Goal: Check status: Check status

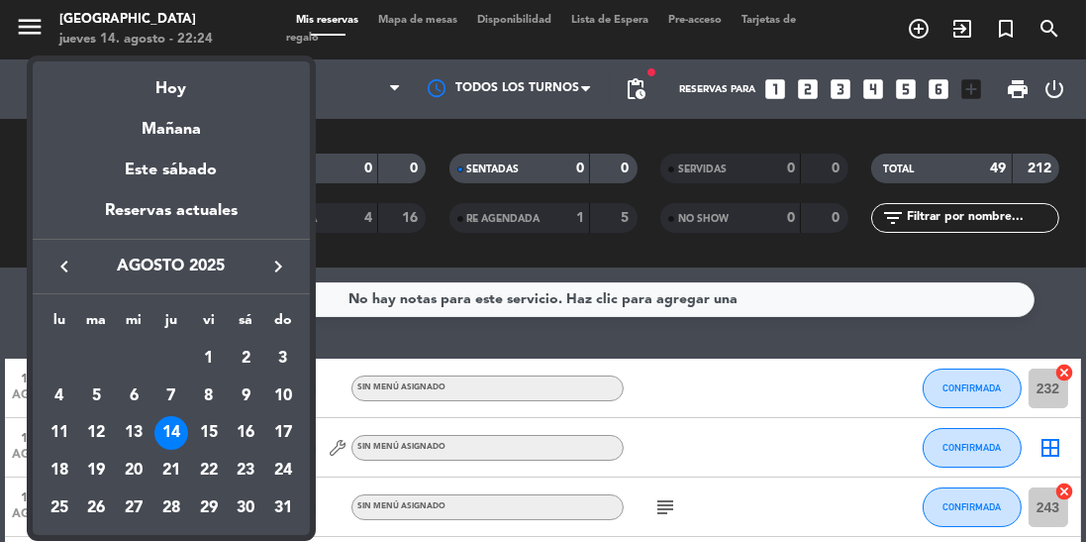
click at [212, 420] on div "15" at bounding box center [209, 433] width 34 height 34
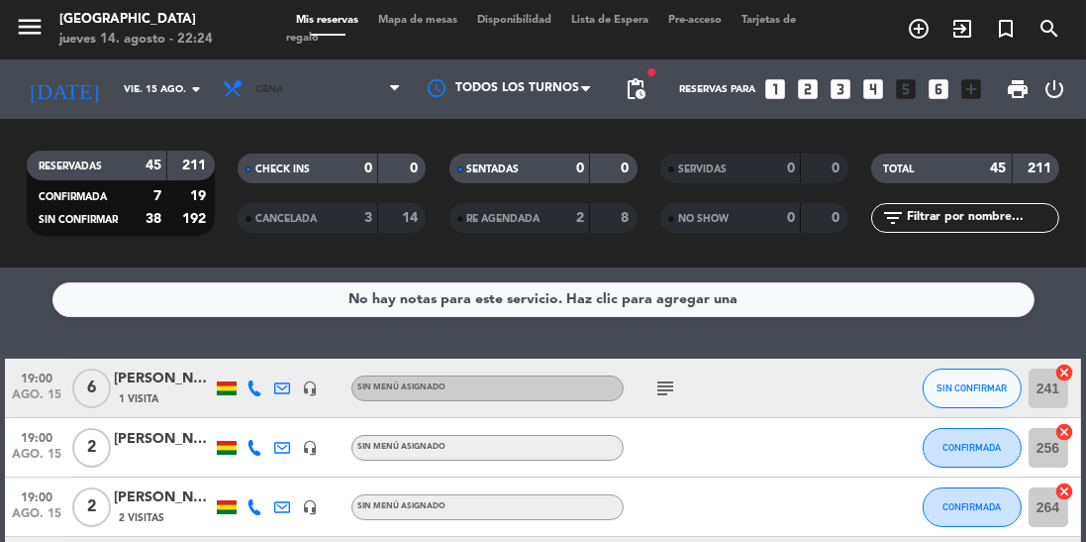
click at [342, 99] on span "Cena" at bounding box center [312, 89] width 198 height 44
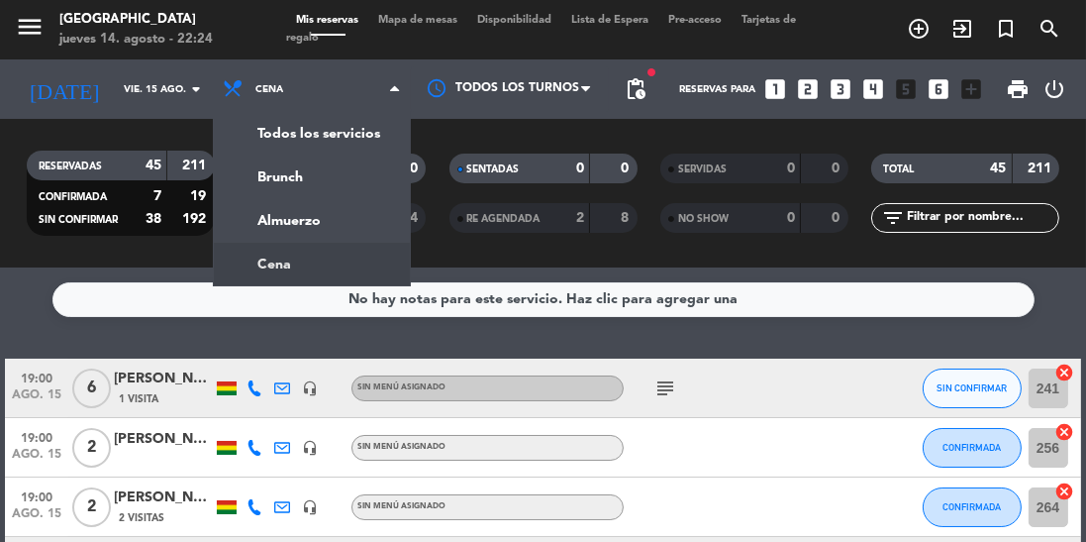
click at [315, 223] on div "menu Jardín de Asia jueves 14. agosto - 22:24 Mis reservas Mapa de mesas Dispon…" at bounding box center [543, 133] width 1086 height 267
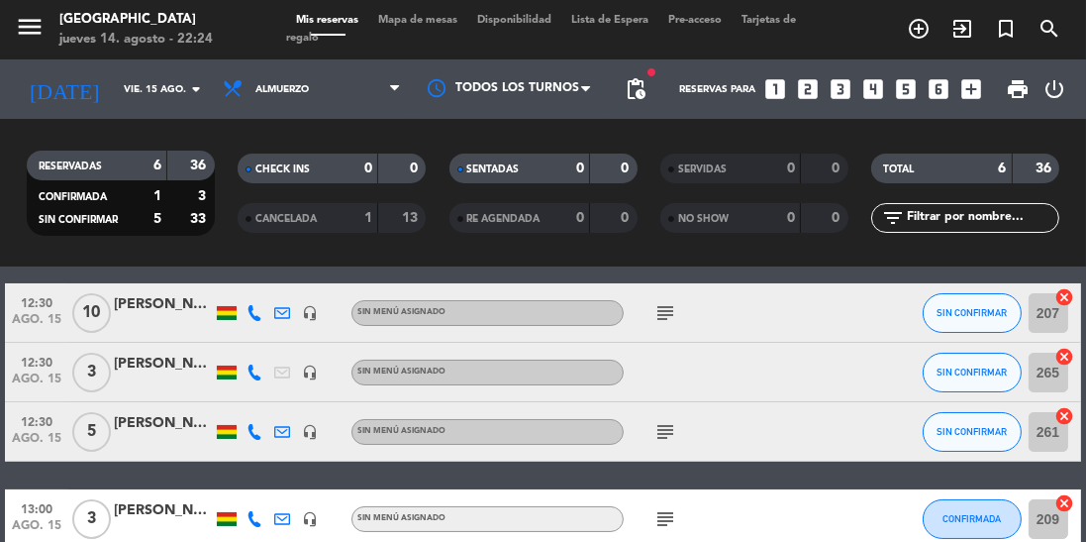
scroll to position [181, 0]
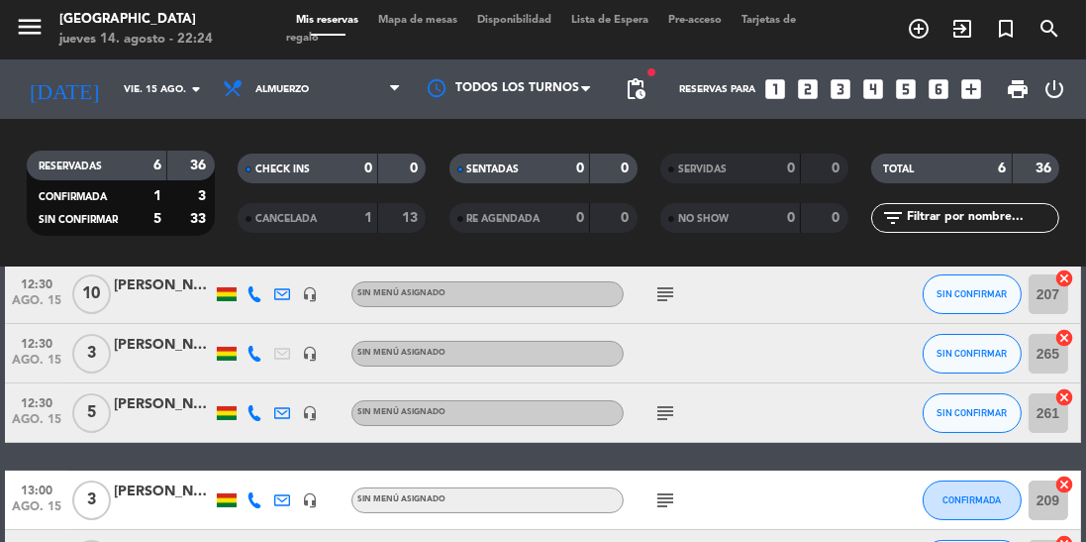
click at [658, 414] on icon "subject" at bounding box center [666, 413] width 24 height 24
click at [665, 497] on icon "subject" at bounding box center [666, 500] width 24 height 24
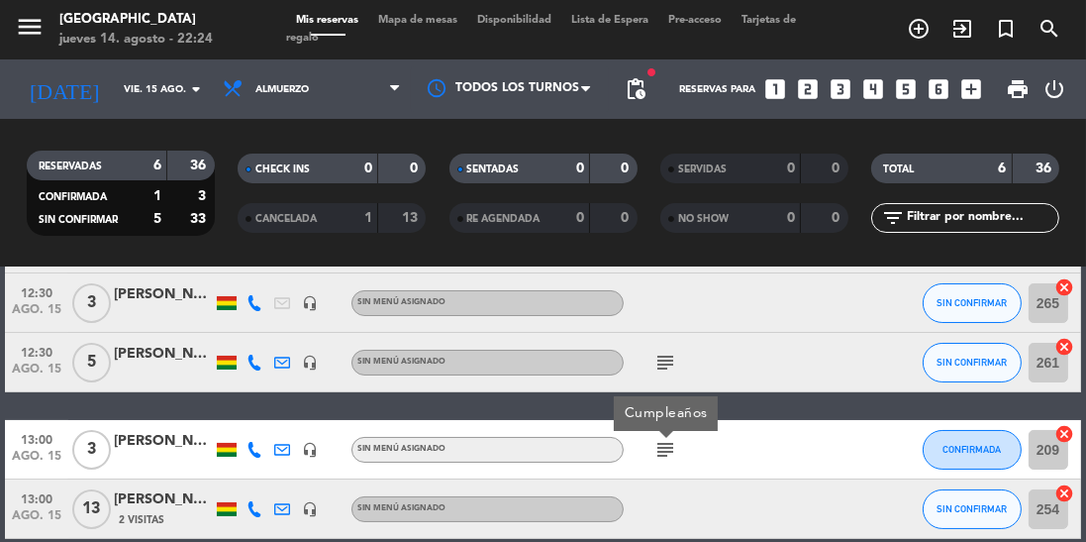
scroll to position [0, 0]
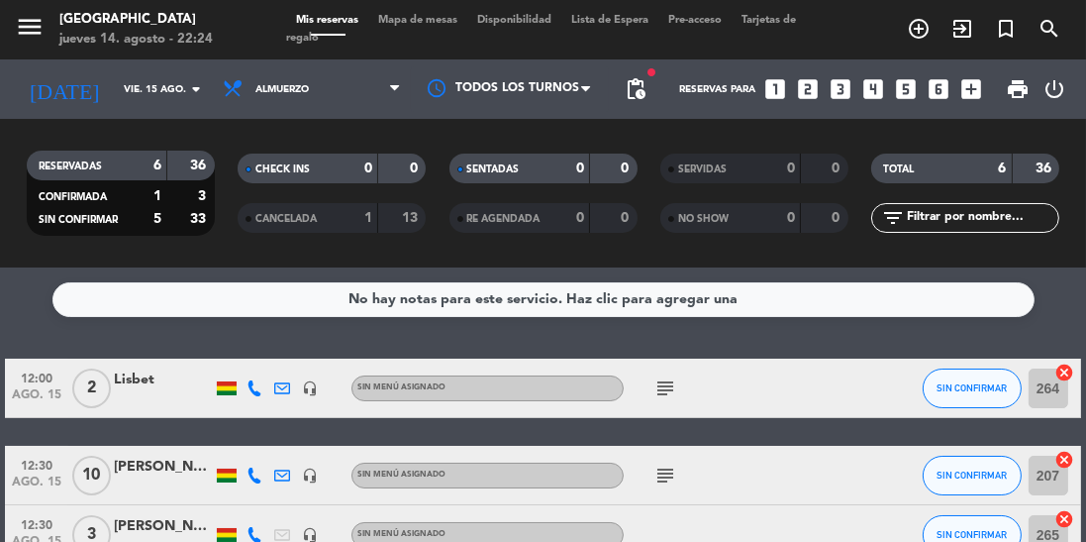
click at [664, 380] on icon "subject" at bounding box center [666, 388] width 24 height 24
click at [667, 465] on icon "subject" at bounding box center [666, 475] width 24 height 24
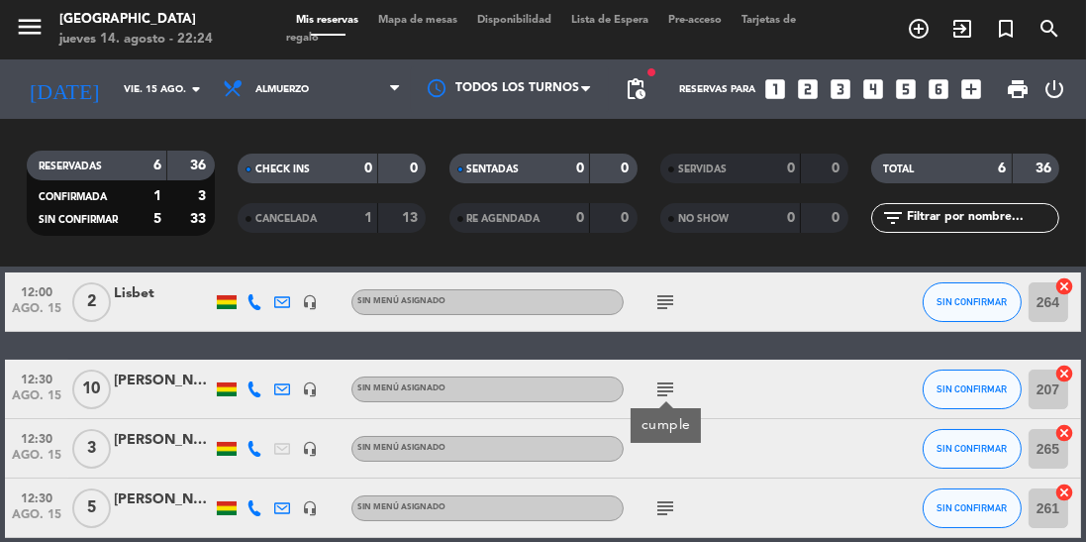
scroll to position [96, 0]
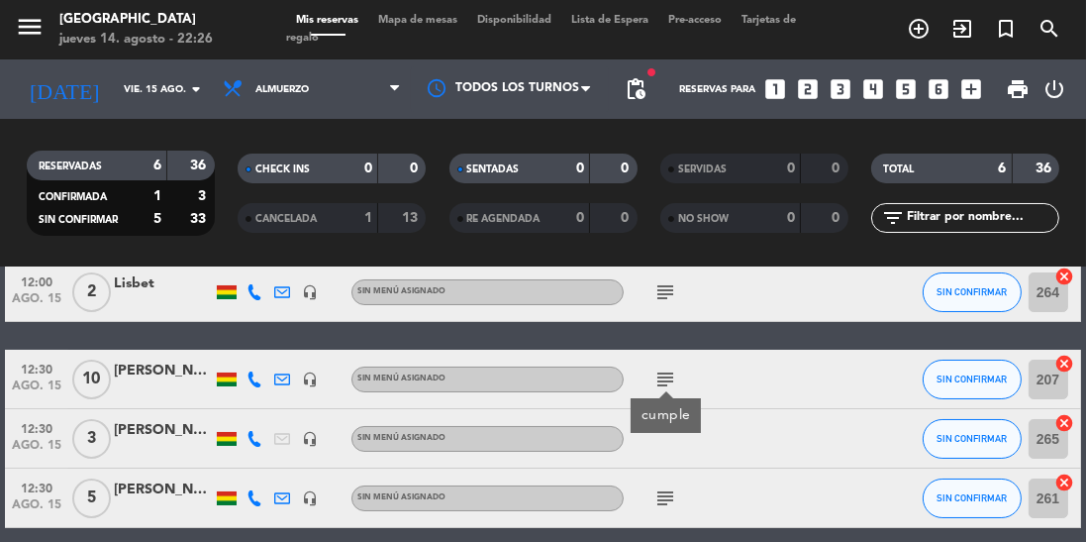
click at [667, 457] on div at bounding box center [707, 438] width 166 height 58
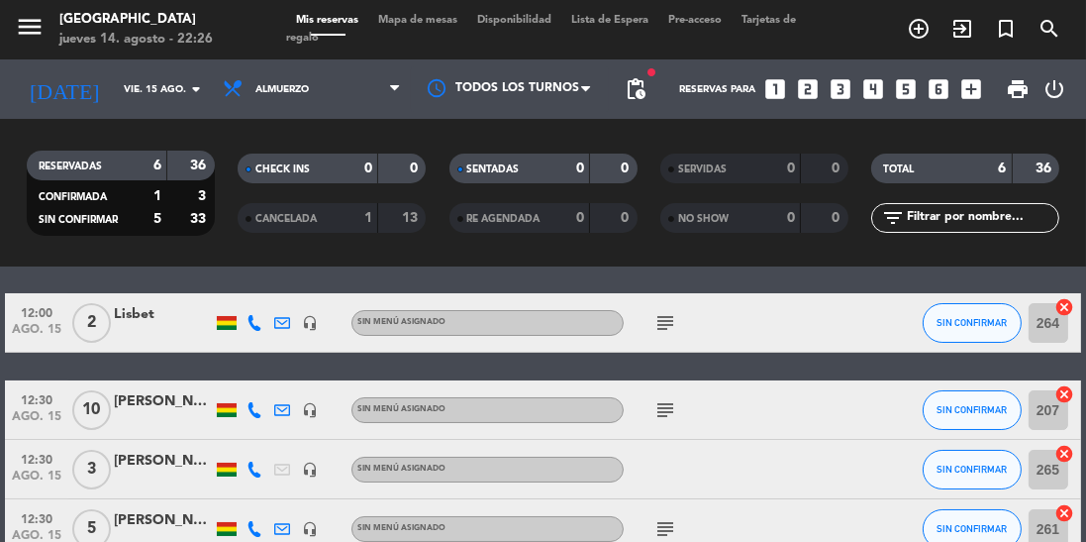
scroll to position [0, 0]
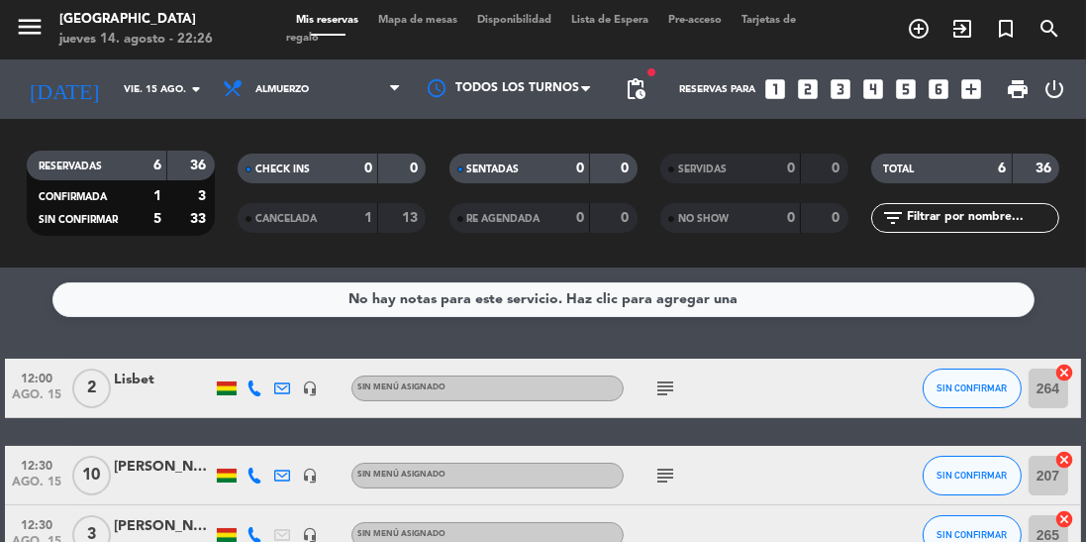
click at [149, 92] on input "vie. 15 ago." at bounding box center [187, 89] width 146 height 31
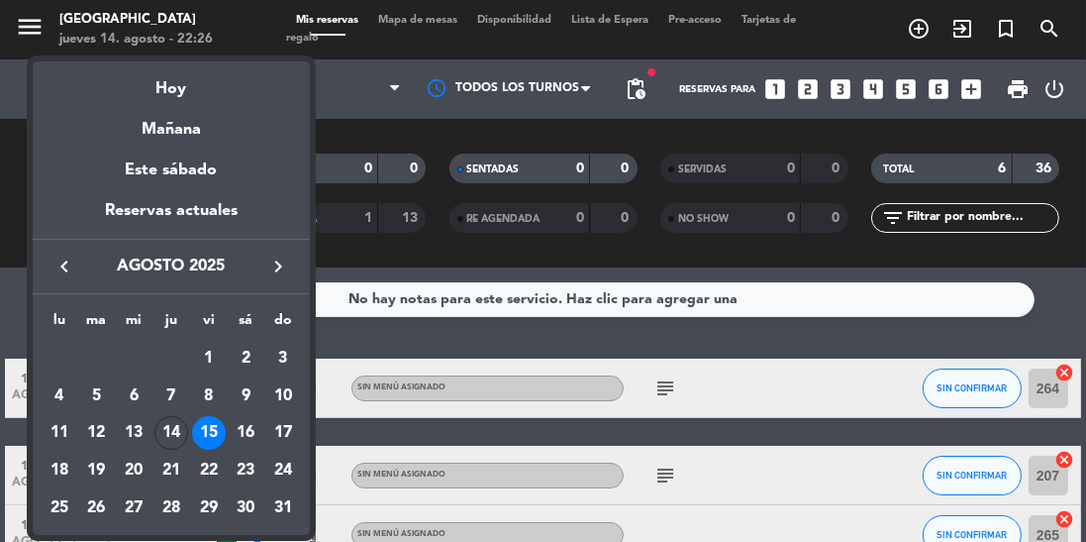
click at [250, 440] on div "16" at bounding box center [246, 433] width 34 height 34
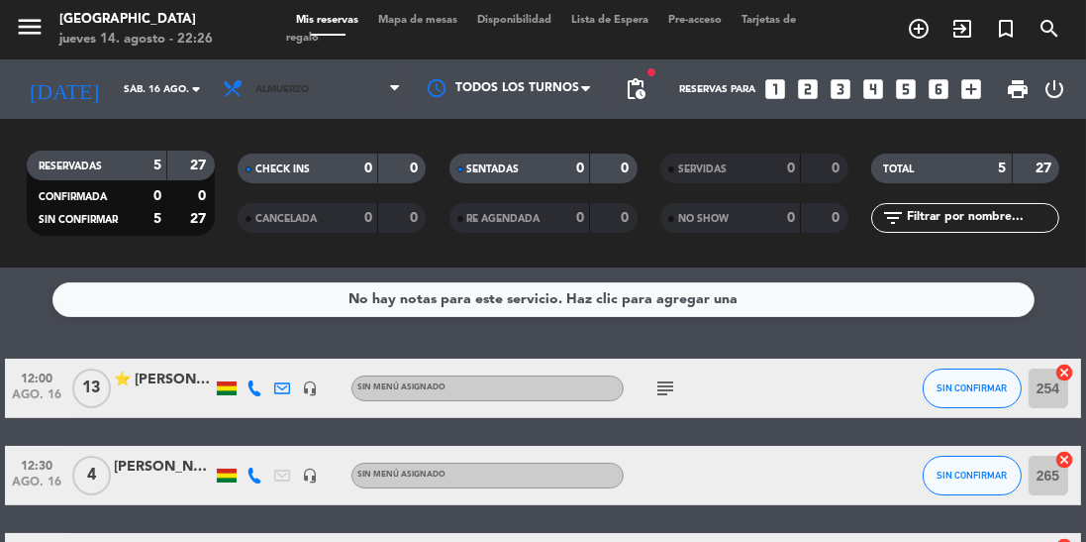
click at [299, 89] on span "Almuerzo" at bounding box center [281, 89] width 53 height 11
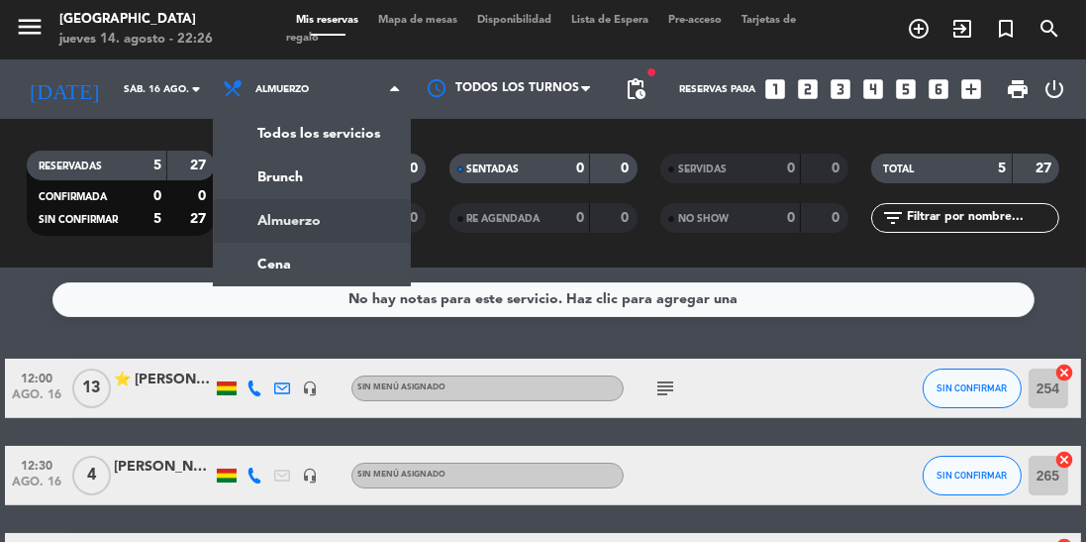
click at [761, 351] on div "No hay notas para este servicio. Haz clic para agregar una 12:00 [DATE] ⭐ [PERS…" at bounding box center [543, 404] width 1086 height 274
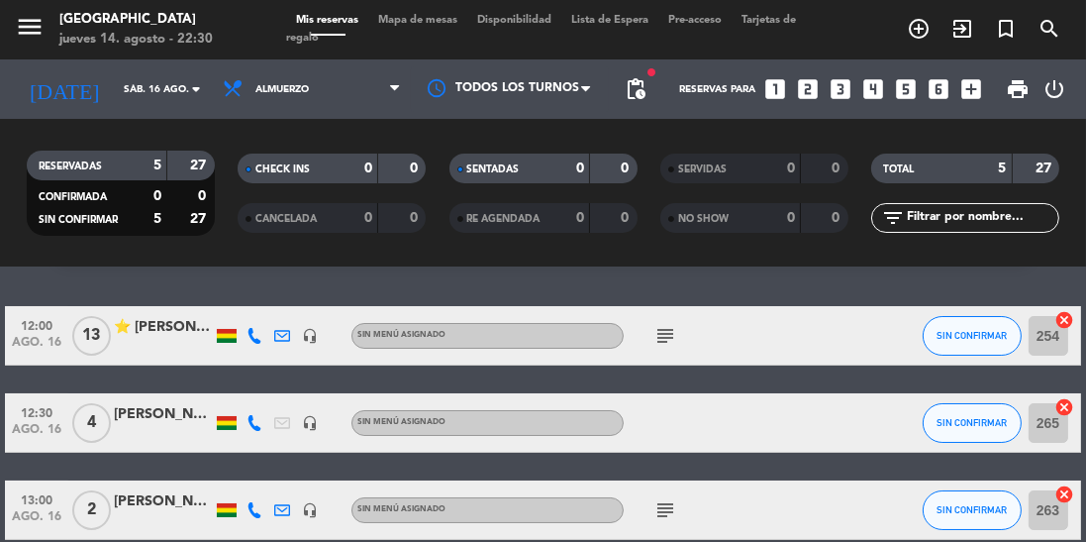
scroll to position [52, 0]
click at [677, 498] on icon "subject" at bounding box center [666, 510] width 24 height 24
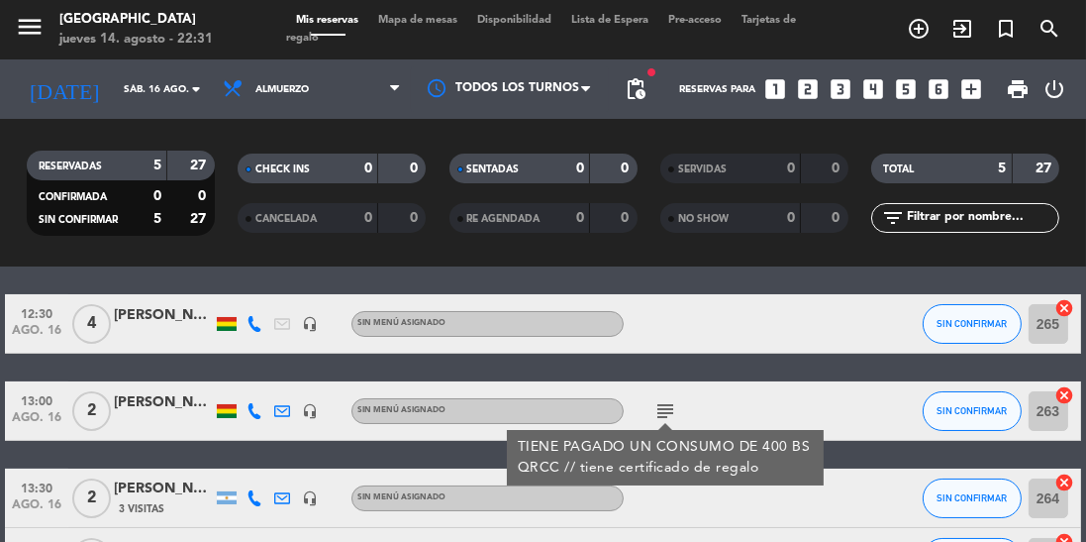
scroll to position [157, 0]
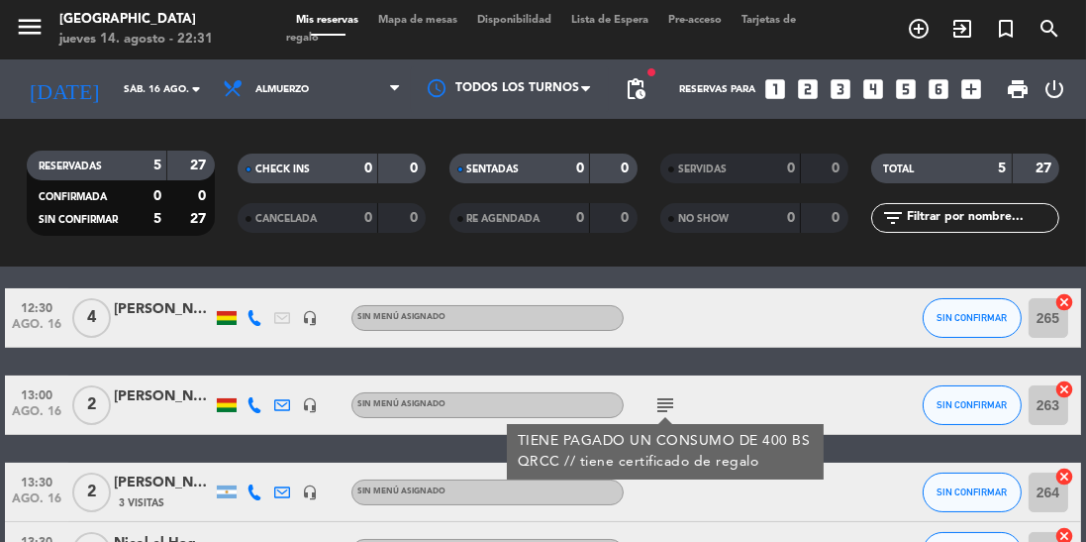
click at [37, 318] on span "ago. 16" at bounding box center [37, 329] width 50 height 23
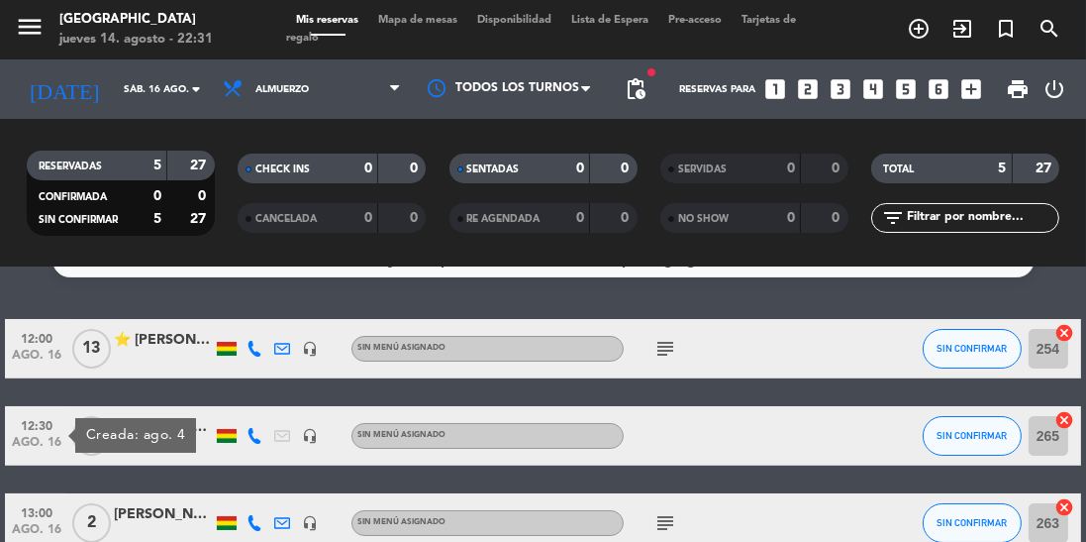
scroll to position [0, 0]
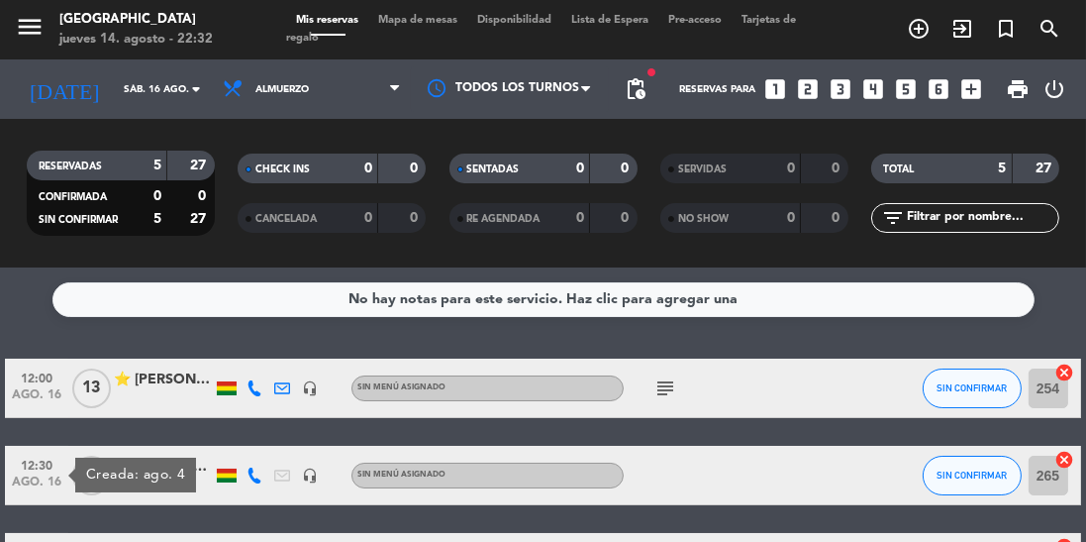
click at [148, 93] on input "sáb. 16 ago." at bounding box center [187, 89] width 146 height 31
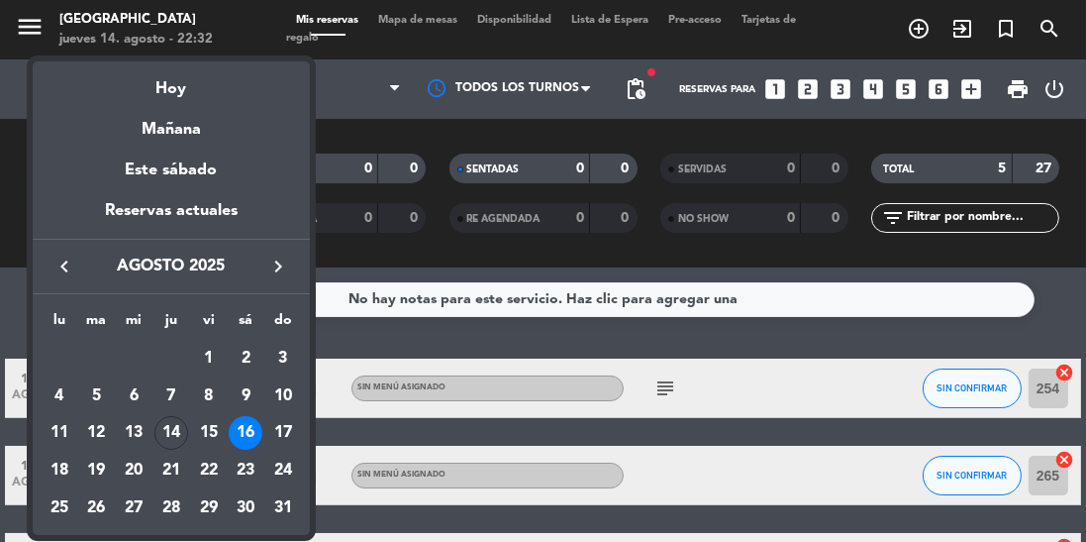
click at [279, 431] on div "17" at bounding box center [283, 433] width 34 height 34
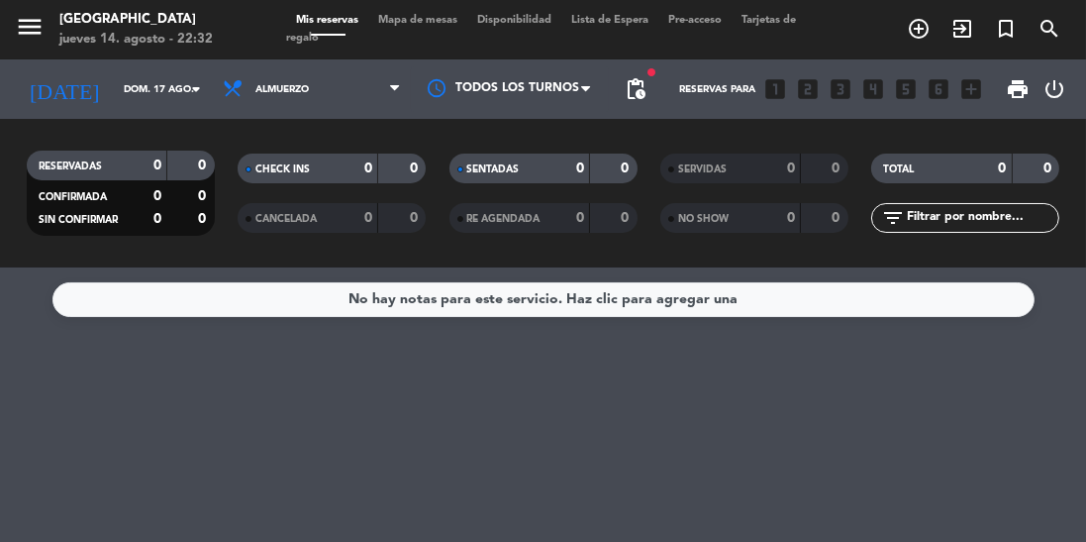
click at [157, 95] on input "dom. 17 ago." at bounding box center [187, 89] width 146 height 31
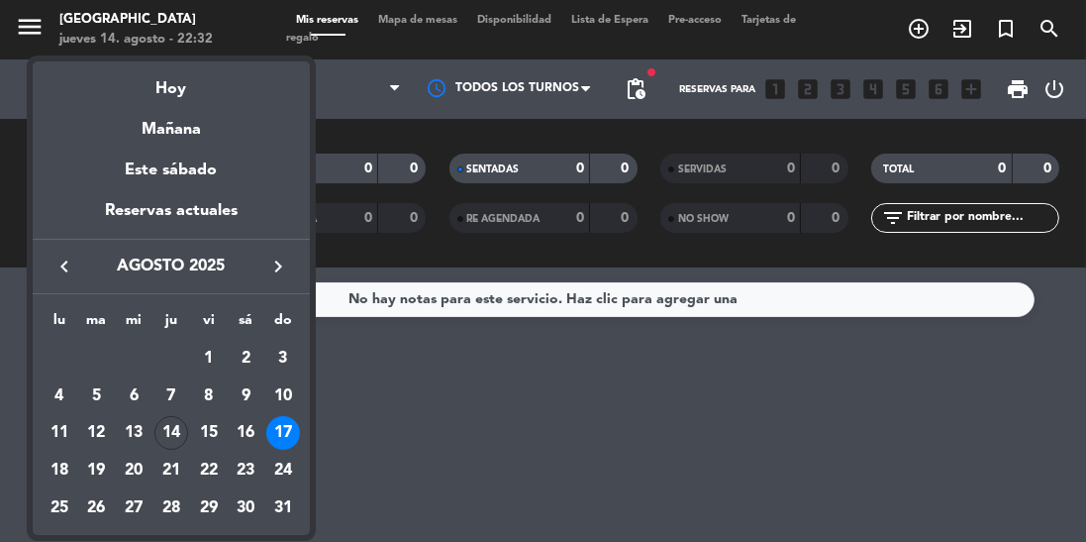
click at [60, 458] on div "18" at bounding box center [60, 471] width 34 height 34
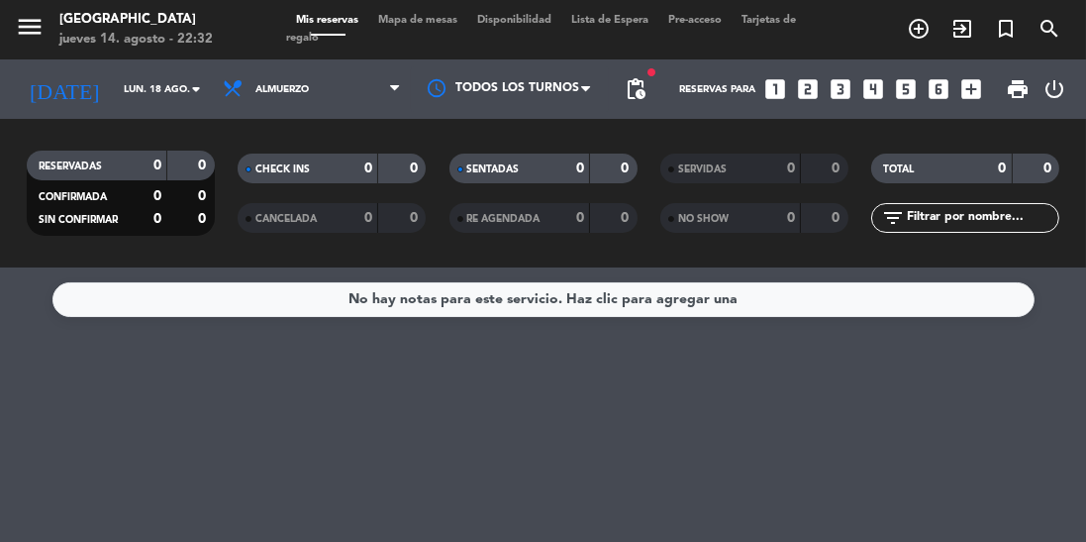
click at [155, 100] on input "lun. 18 ago." at bounding box center [187, 89] width 146 height 31
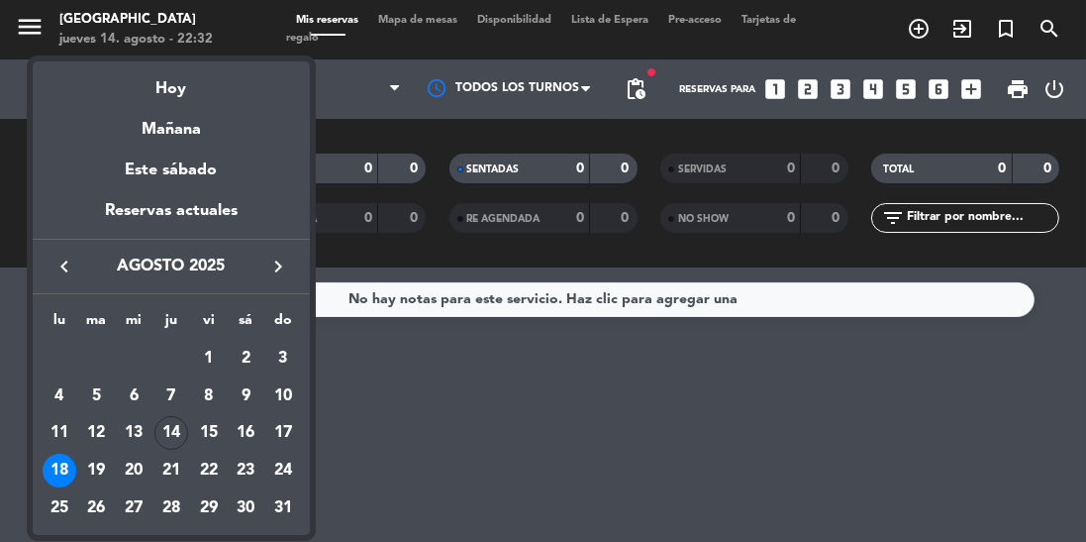
click at [184, 426] on div "14" at bounding box center [171, 433] width 34 height 34
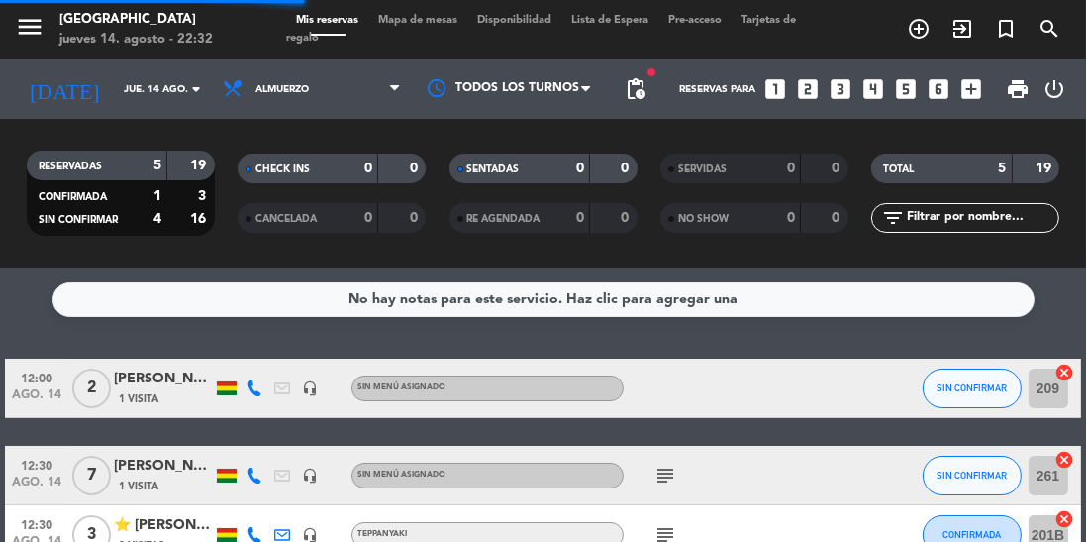
click at [659, 469] on icon "subject" at bounding box center [666, 475] width 24 height 24
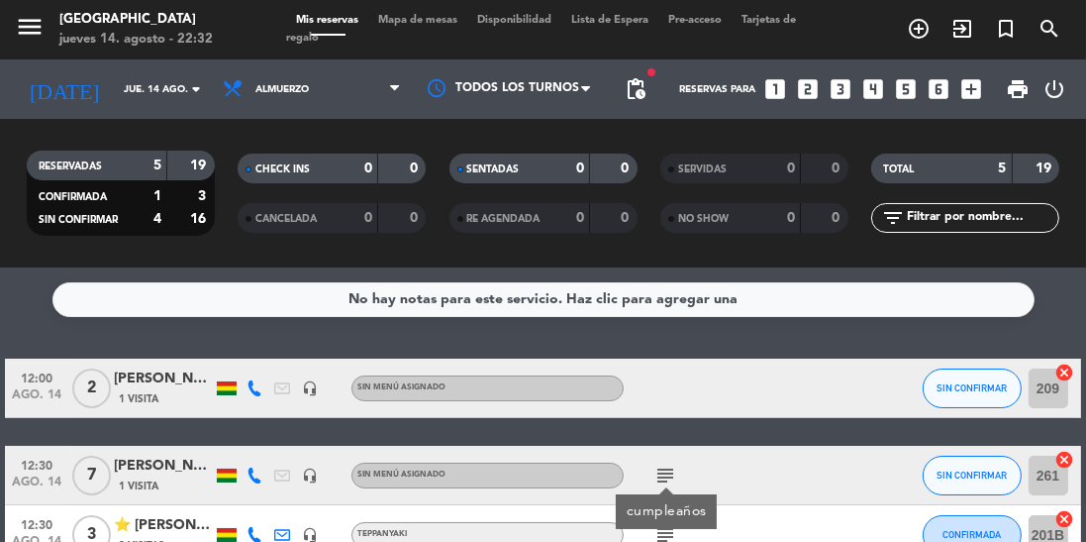
click at [172, 89] on input "jue. 14 ago." at bounding box center [187, 89] width 146 height 31
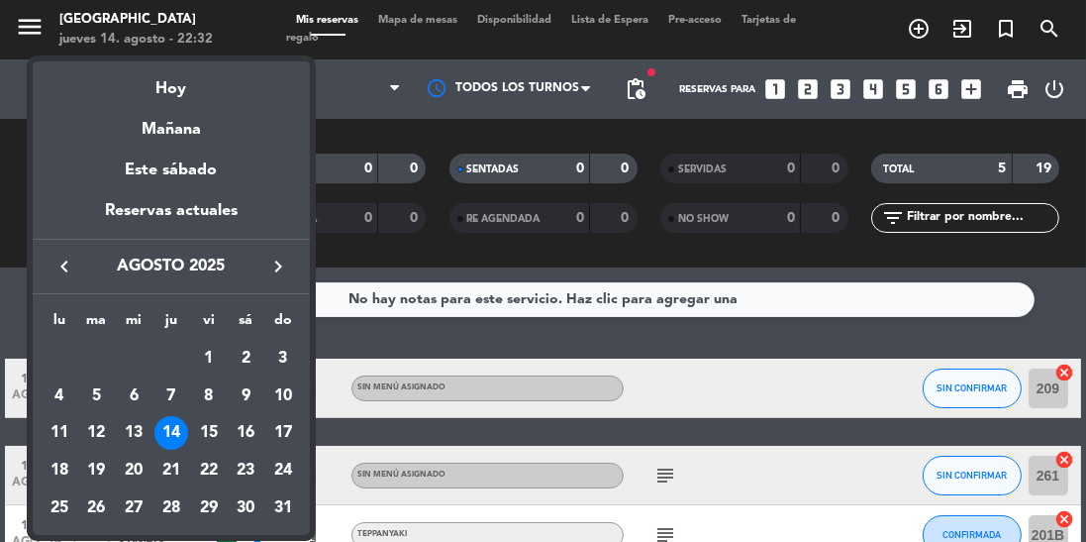
click at [62, 426] on div "11" at bounding box center [60, 433] width 34 height 34
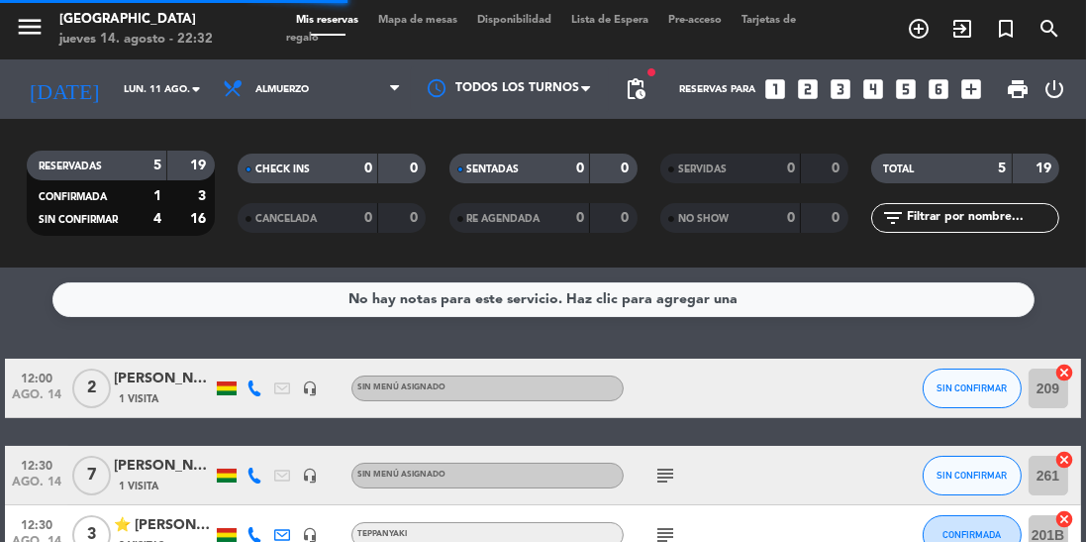
click at [161, 96] on input "lun. 11 ago." at bounding box center [187, 89] width 146 height 31
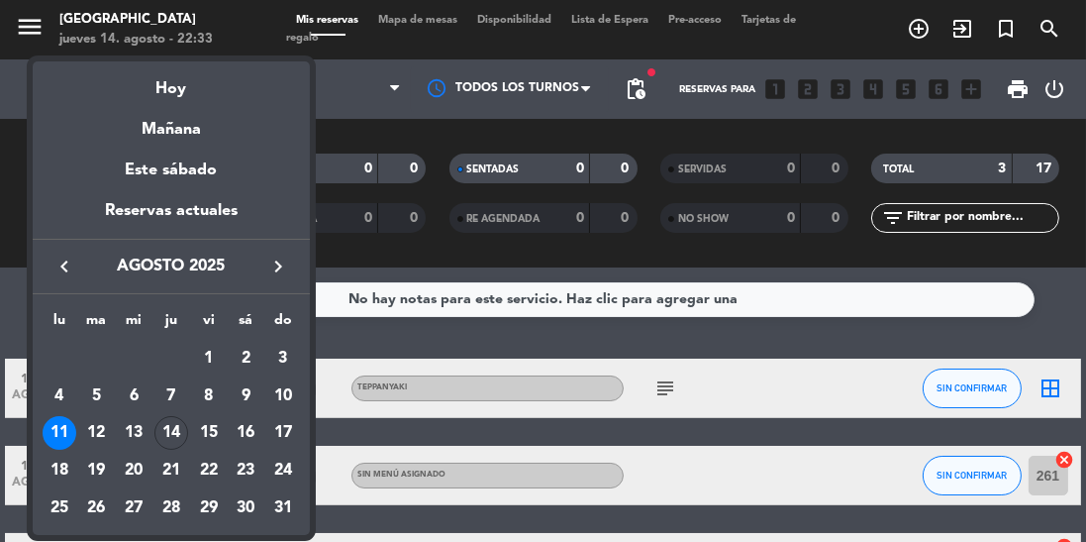
click at [65, 470] on div "18" at bounding box center [60, 471] width 34 height 34
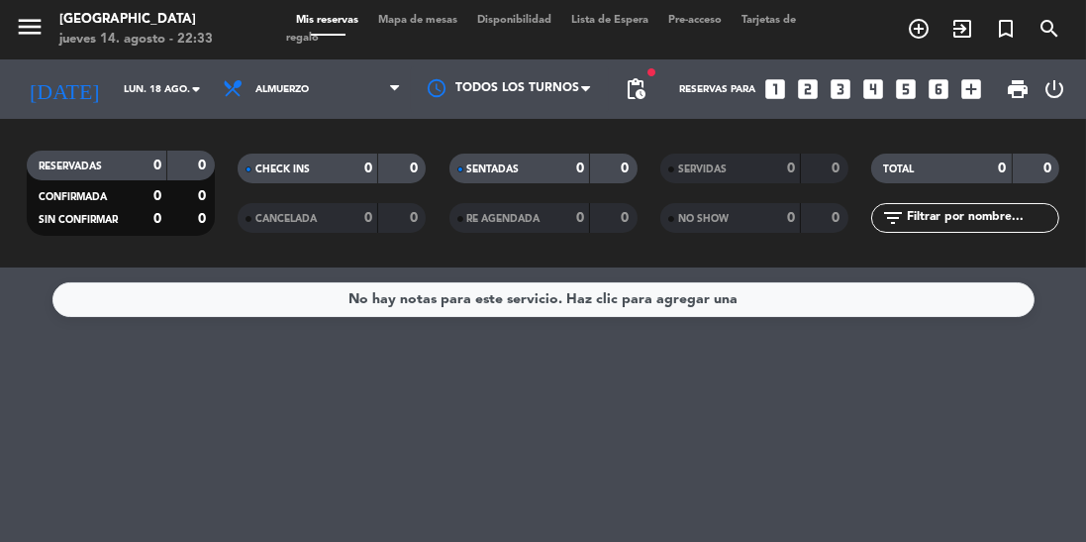
click at [144, 83] on input "lun. 18 ago." at bounding box center [187, 89] width 146 height 31
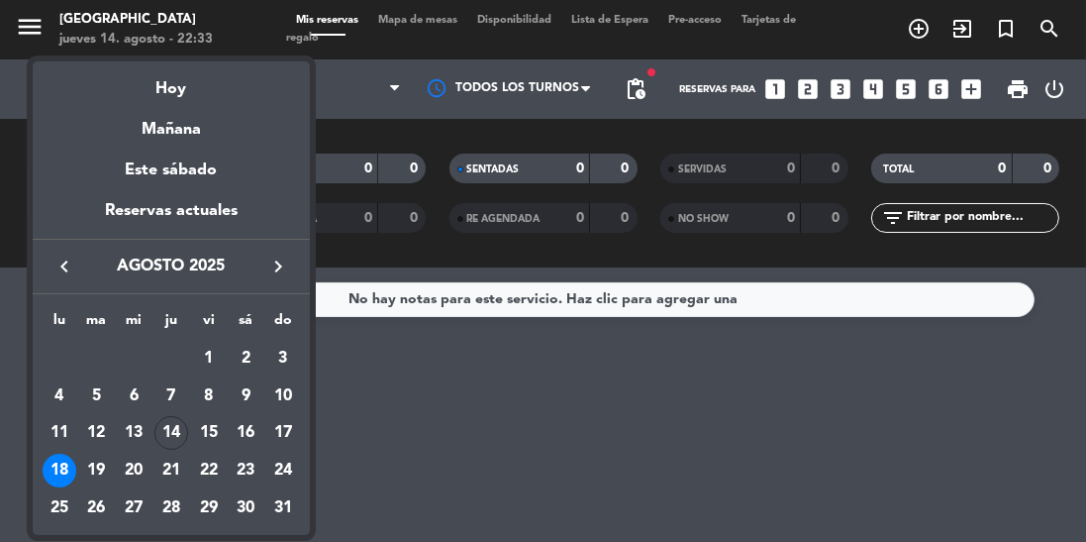
click at [212, 347] on div "1" at bounding box center [209, 359] width 34 height 34
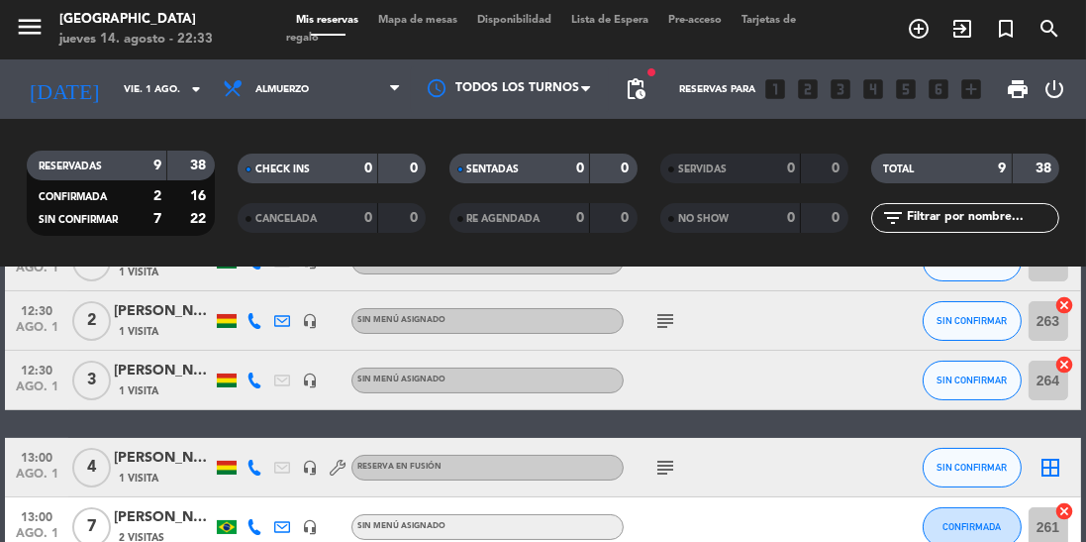
scroll to position [275, 0]
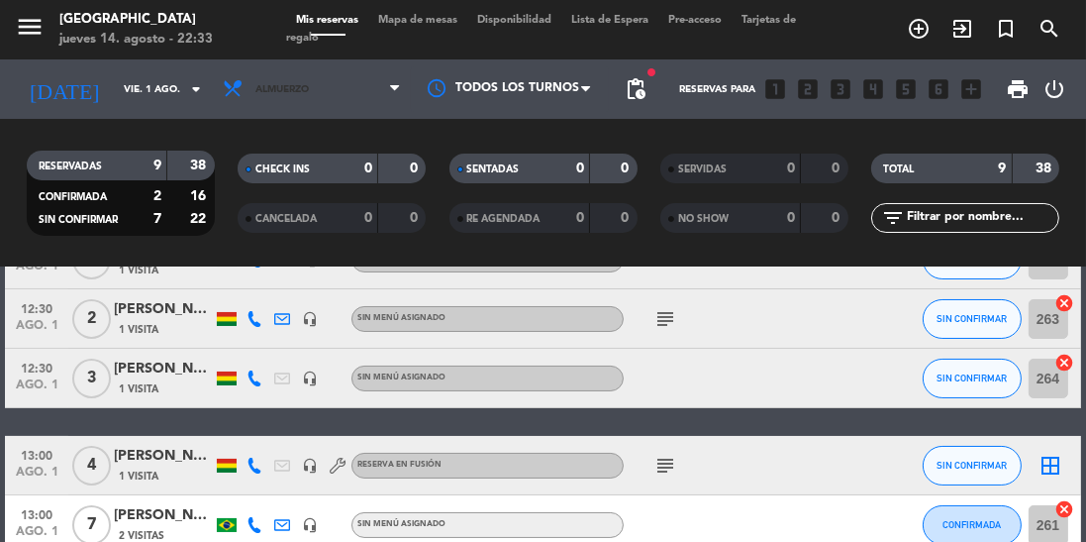
click at [319, 96] on span "Almuerzo" at bounding box center [312, 89] width 198 height 44
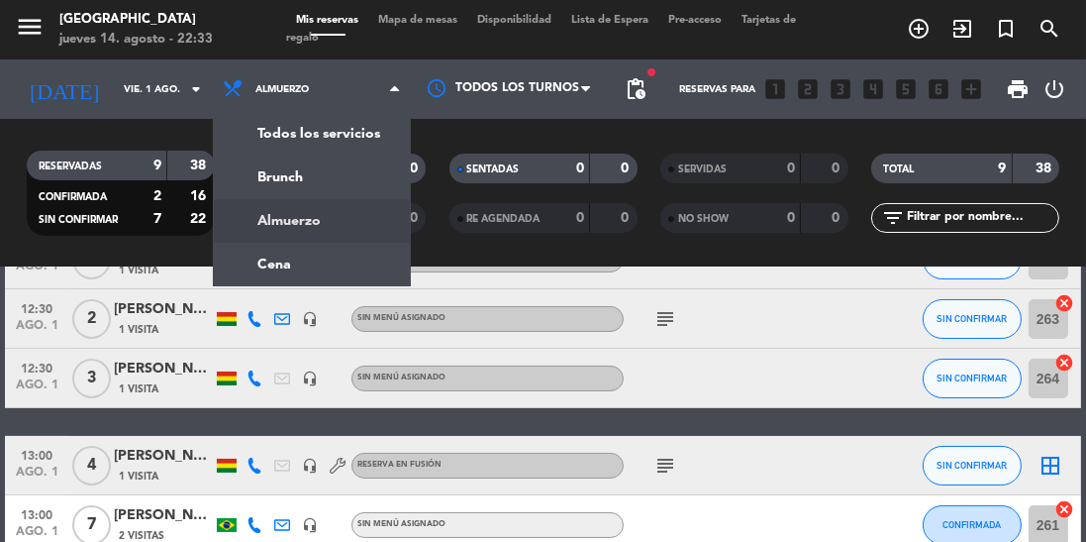
click at [293, 267] on ng-component "menu Jardín de Asia jueves 14. agosto - 22:33 Mis reservas Mapa de mesas Dispon…" at bounding box center [543, 271] width 1086 height 542
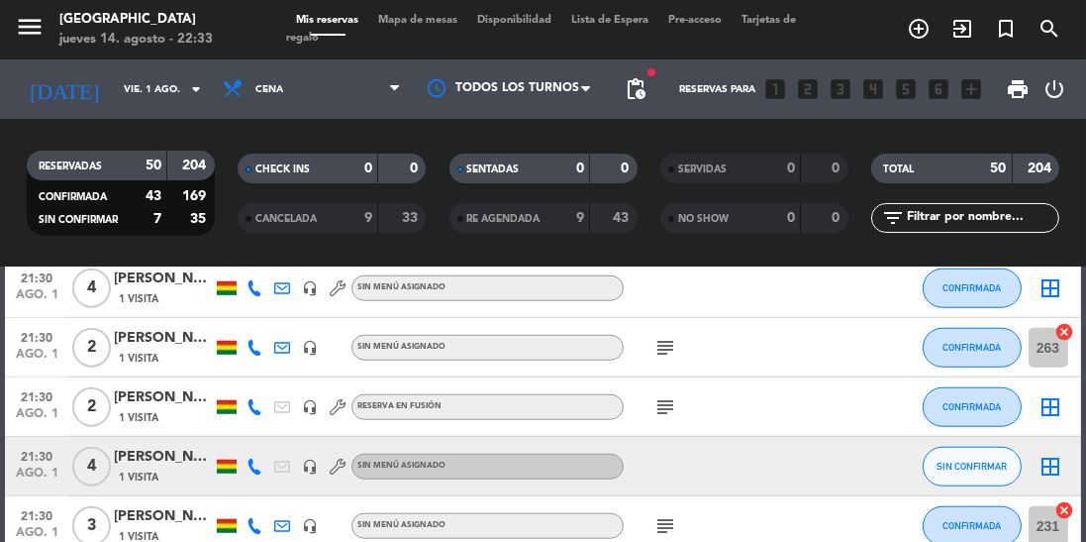
scroll to position [2029, 0]
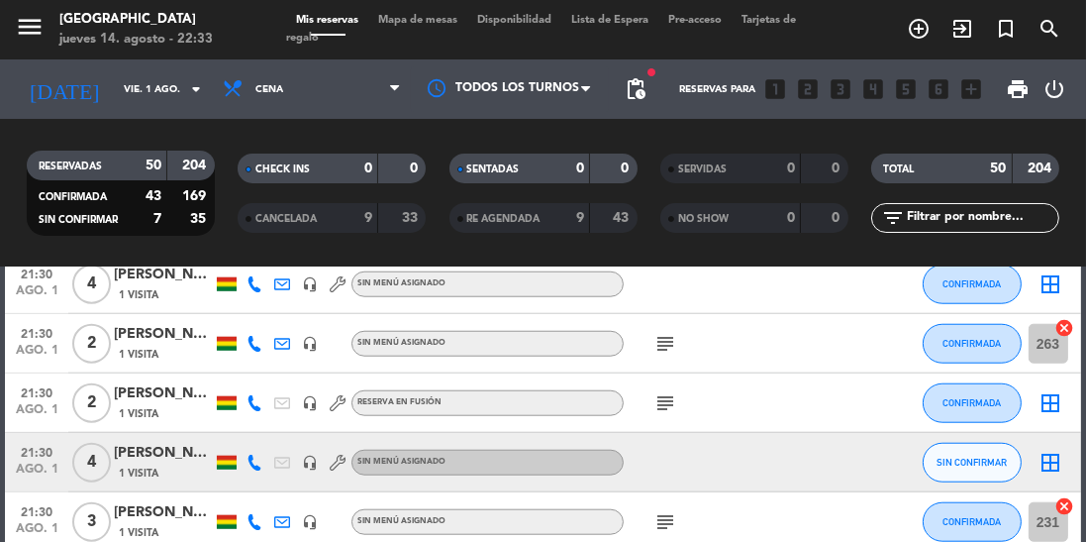
click at [665, 346] on icon "subject" at bounding box center [666, 344] width 24 height 24
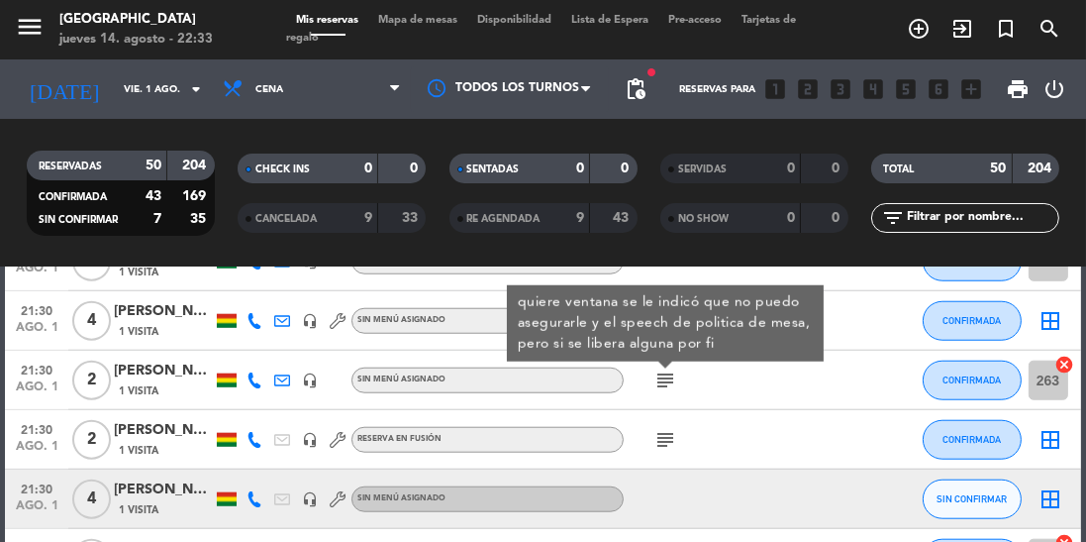
scroll to position [1989, 0]
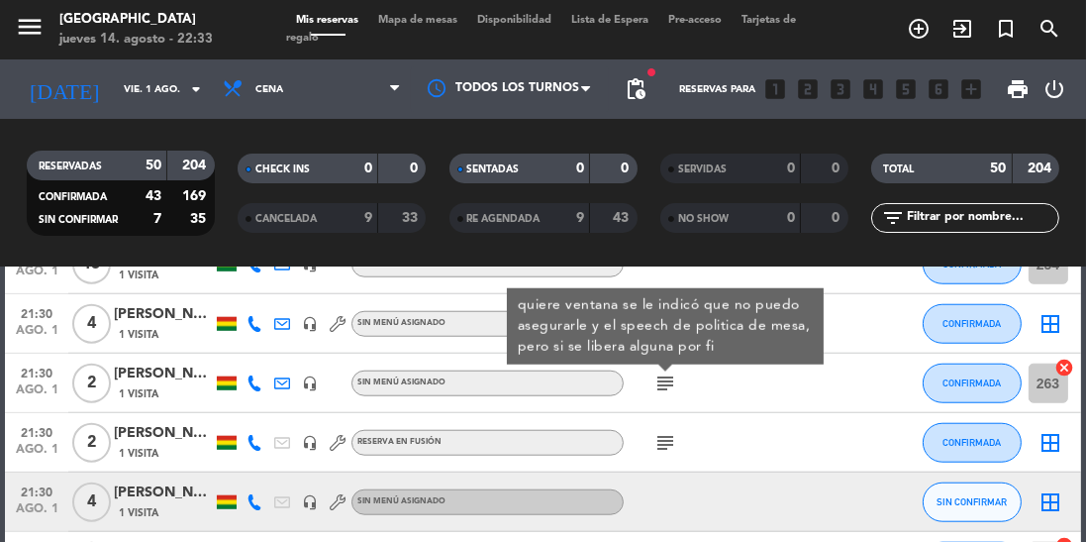
click at [164, 371] on div "[PERSON_NAME]" at bounding box center [163, 373] width 99 height 23
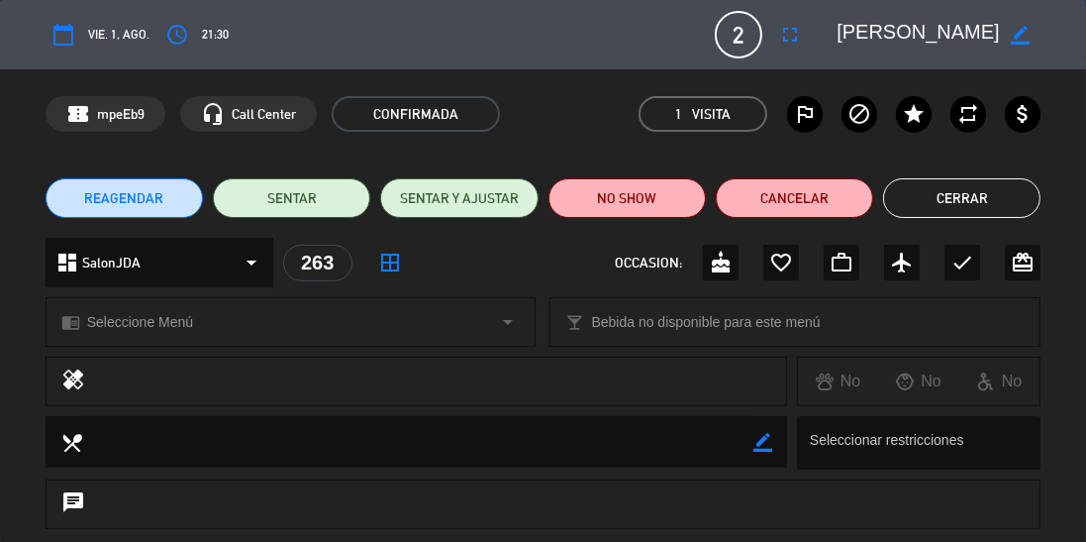
click at [963, 189] on button "Cerrar" at bounding box center [961, 198] width 157 height 40
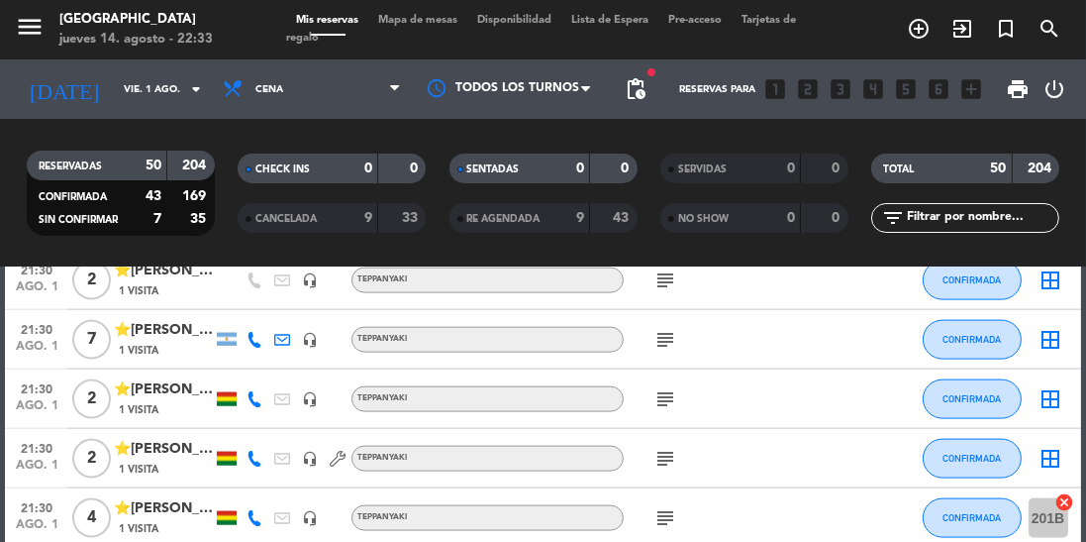
scroll to position [2874, 0]
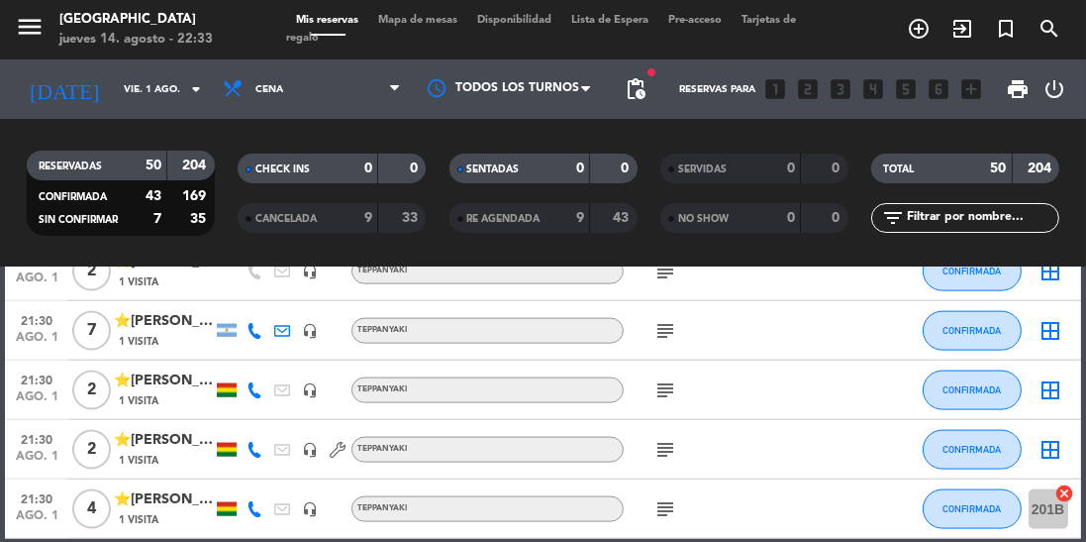
click at [136, 87] on input "vie. 1 ago." at bounding box center [187, 89] width 146 height 31
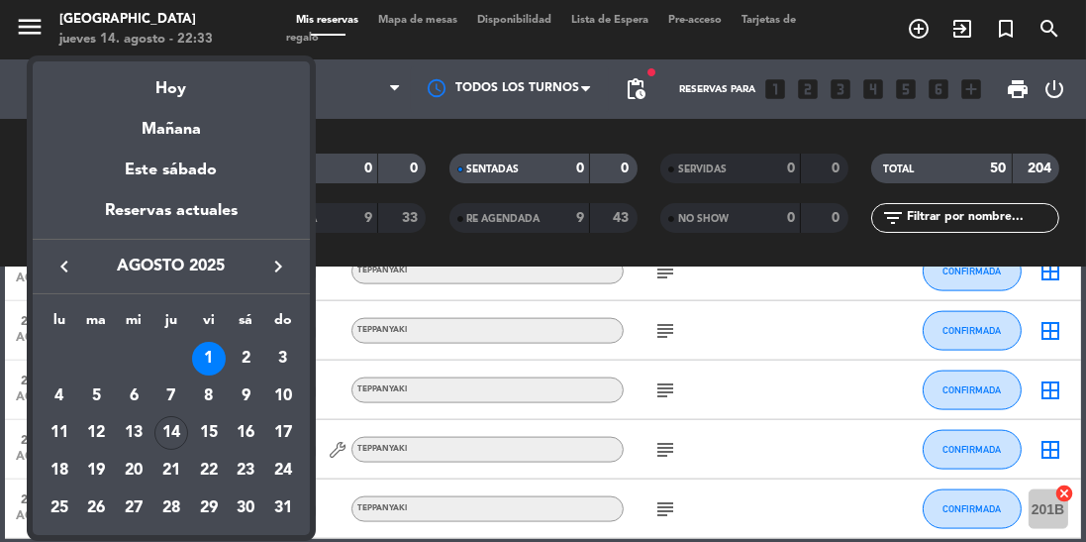
click at [55, 262] on icon "keyboard_arrow_left" at bounding box center [64, 267] width 24 height 24
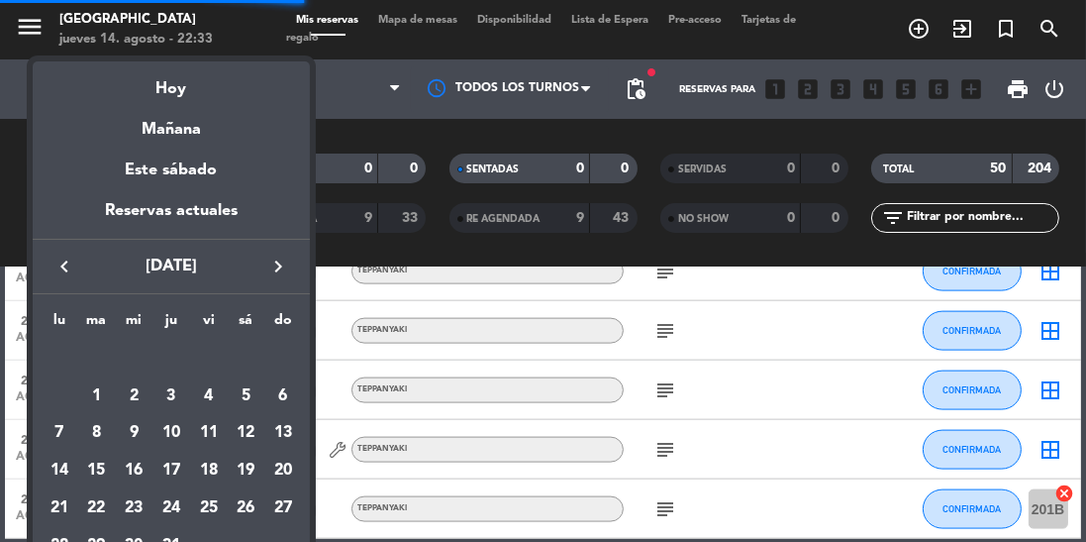
click at [167, 541] on div "31" at bounding box center [171, 546] width 34 height 34
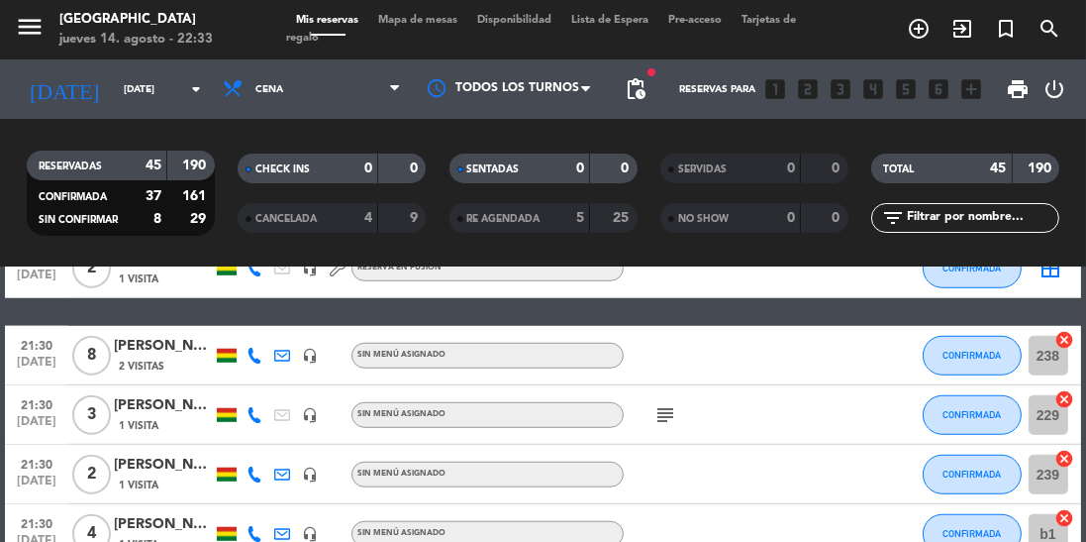
scroll to position [1685, 0]
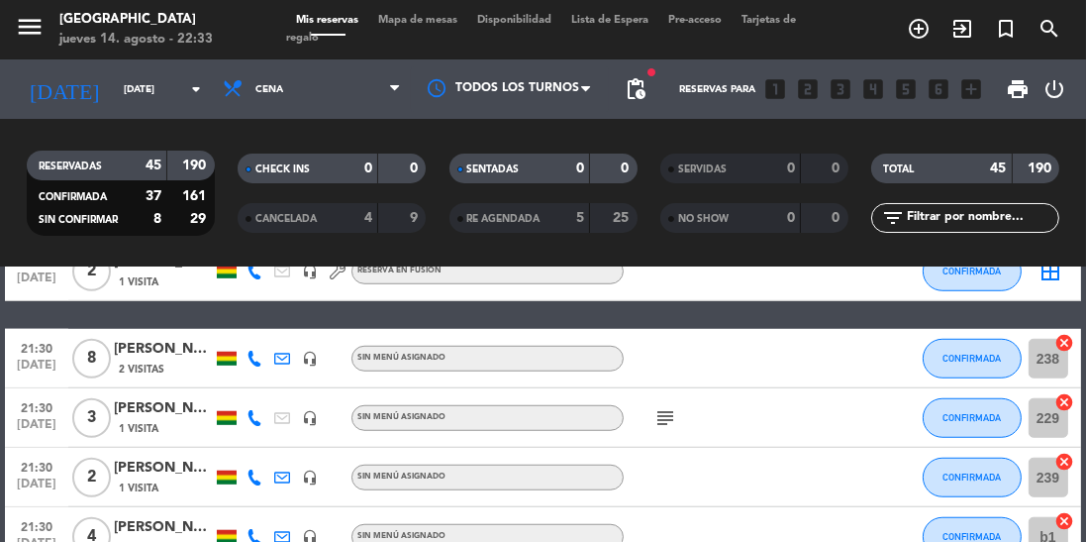
click at [664, 418] on icon "subject" at bounding box center [666, 418] width 24 height 24
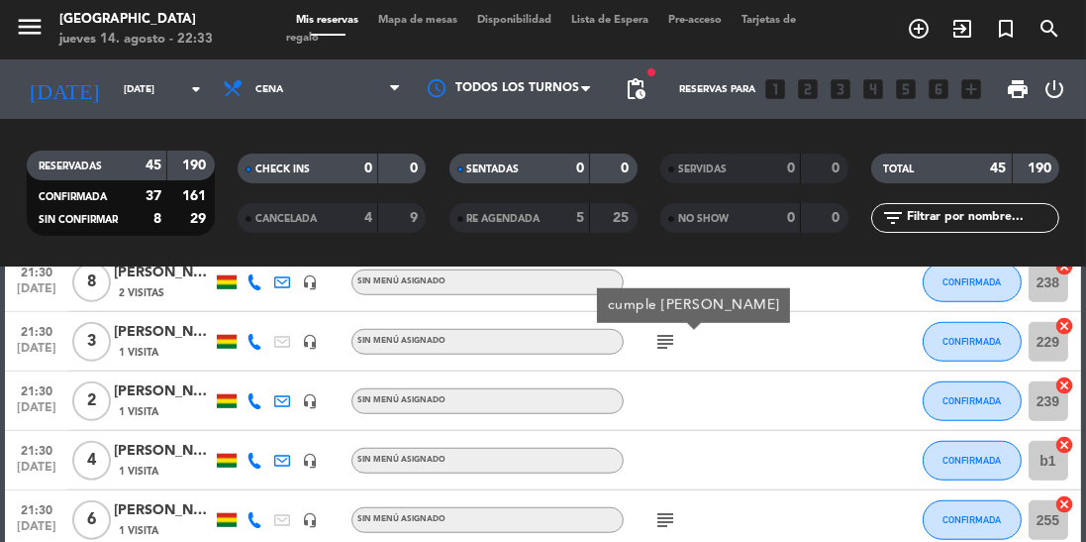
scroll to position [1767, 0]
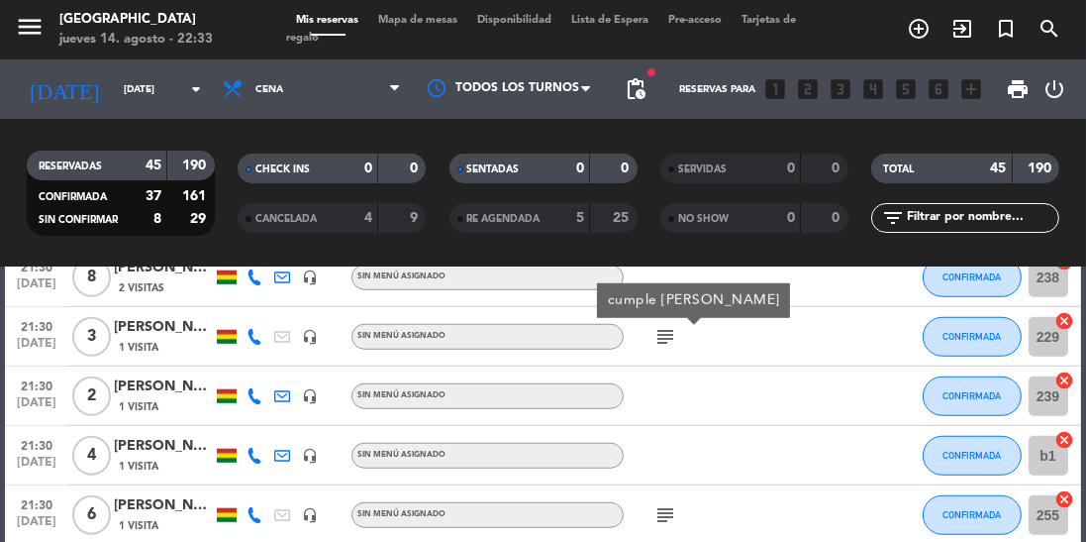
click at [670, 510] on icon "subject" at bounding box center [666, 515] width 24 height 24
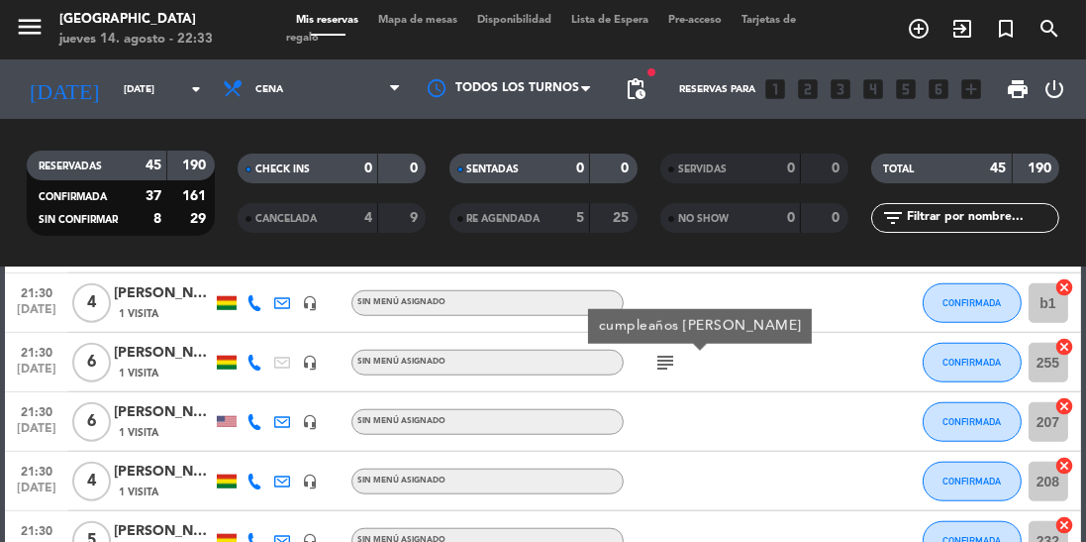
scroll to position [2039, 0]
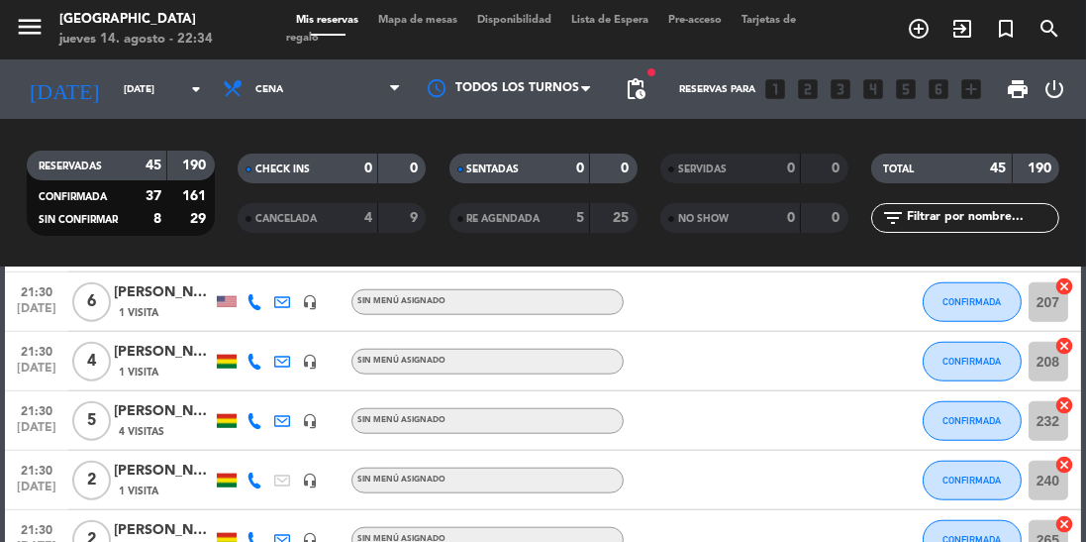
click at [252, 484] on icon at bounding box center [255, 480] width 16 height 16
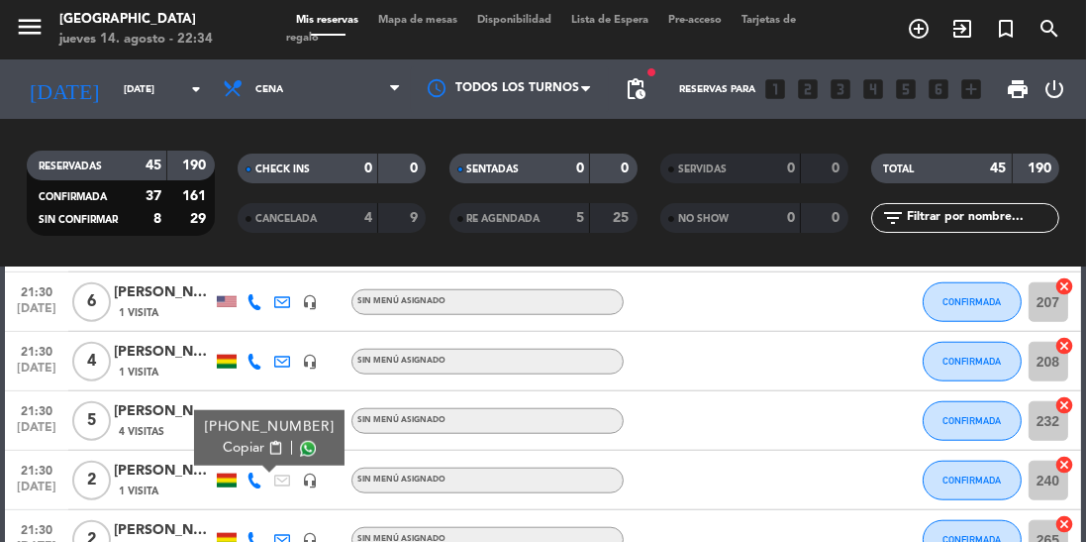
click at [300, 453] on span at bounding box center [308, 449] width 16 height 16
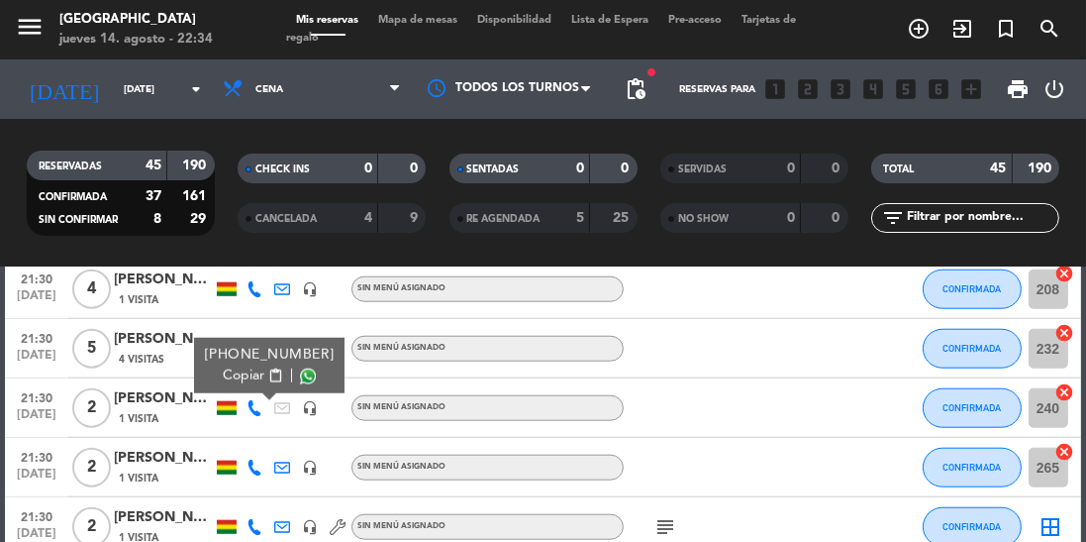
click at [254, 466] on icon at bounding box center [255, 467] width 16 height 16
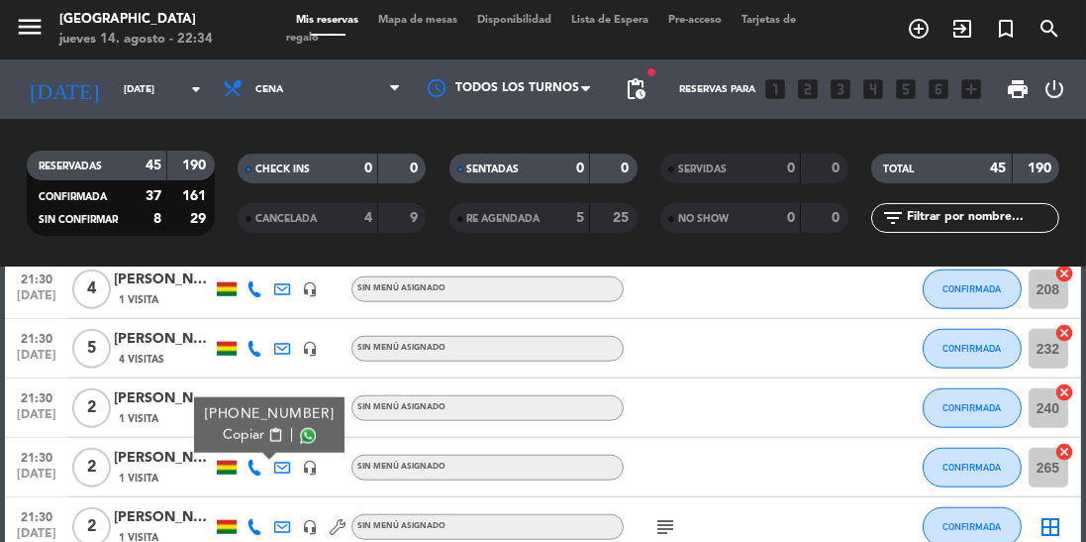
click at [300, 433] on span at bounding box center [308, 436] width 16 height 16
click at [693, 476] on div at bounding box center [707, 467] width 166 height 58
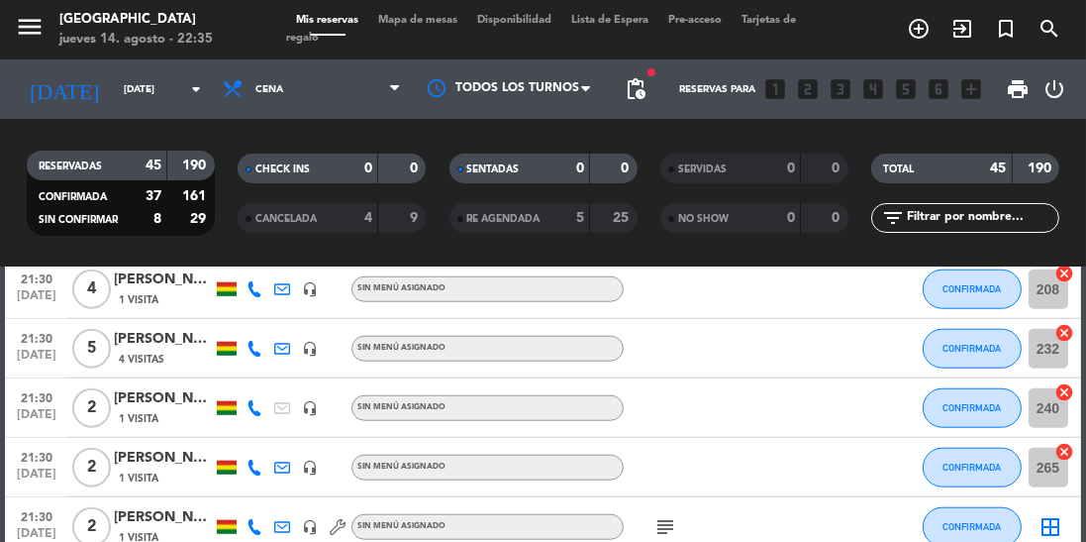
click at [662, 519] on icon "subject" at bounding box center [666, 527] width 24 height 24
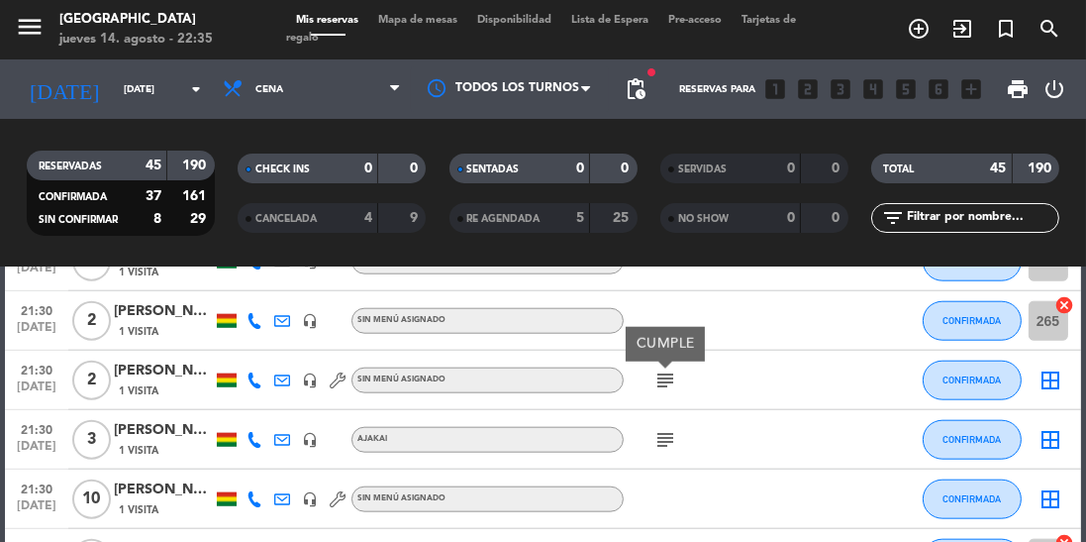
click at [671, 438] on icon "subject" at bounding box center [666, 440] width 24 height 24
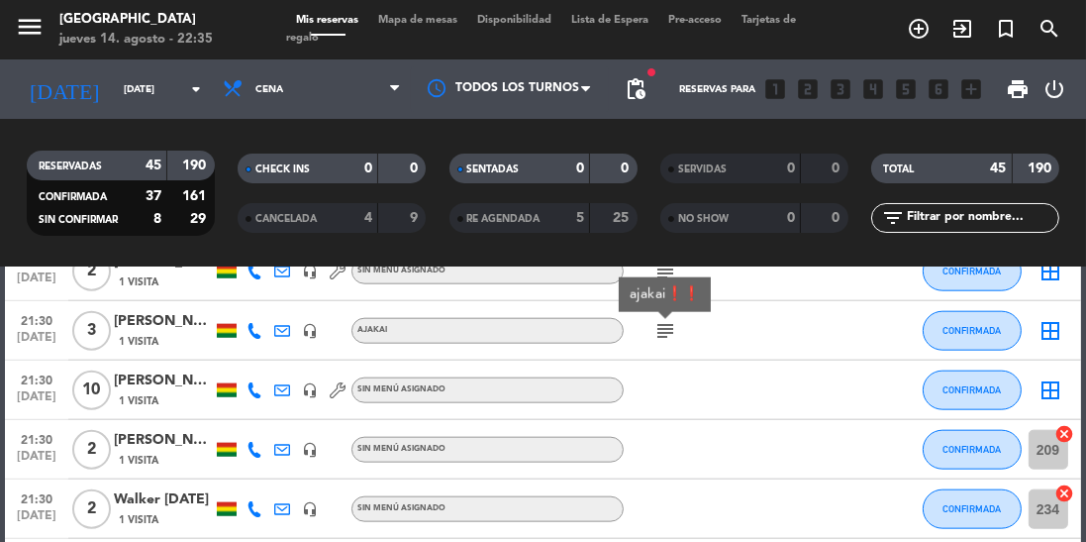
scroll to position [2412, 0]
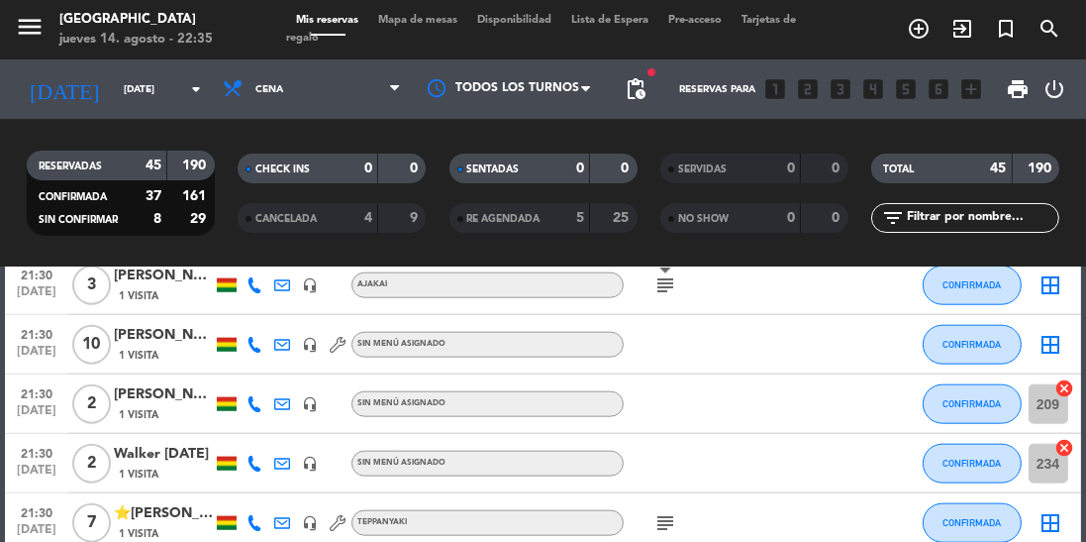
click at [665, 529] on icon "subject" at bounding box center [666, 523] width 24 height 24
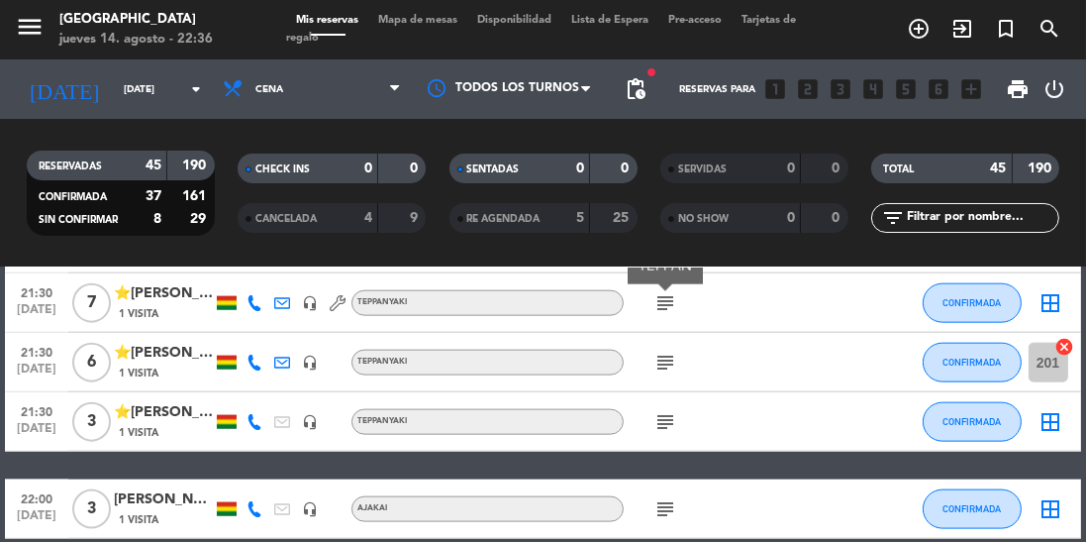
click at [668, 423] on icon "subject" at bounding box center [666, 422] width 24 height 24
click at [668, 517] on icon "subject" at bounding box center [666, 509] width 24 height 24
click at [181, 95] on input "[DATE]" at bounding box center [187, 89] width 146 height 31
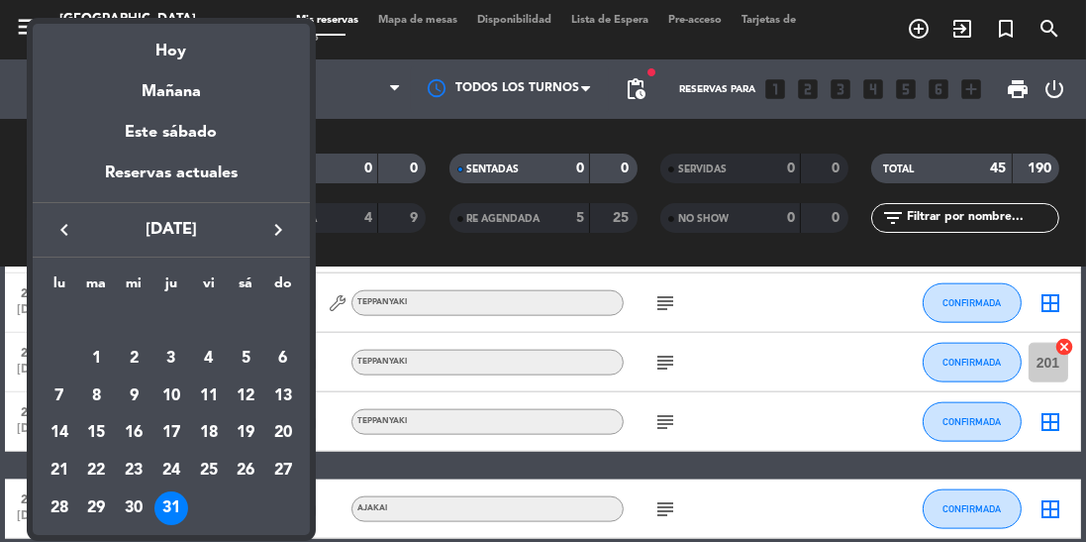
click at [279, 229] on icon "keyboard_arrow_right" at bounding box center [278, 230] width 24 height 24
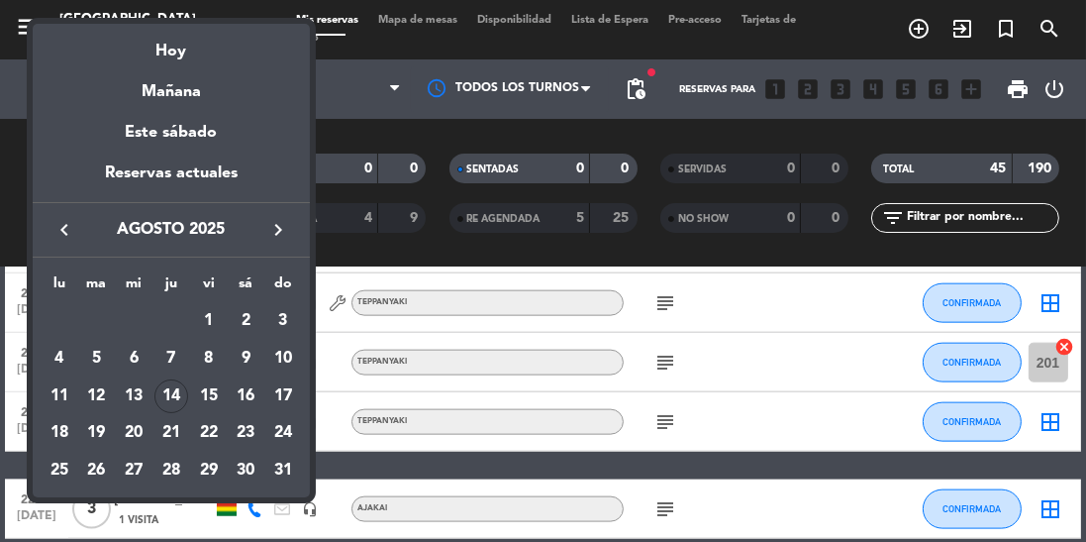
click at [56, 389] on div "11" at bounding box center [60, 396] width 34 height 34
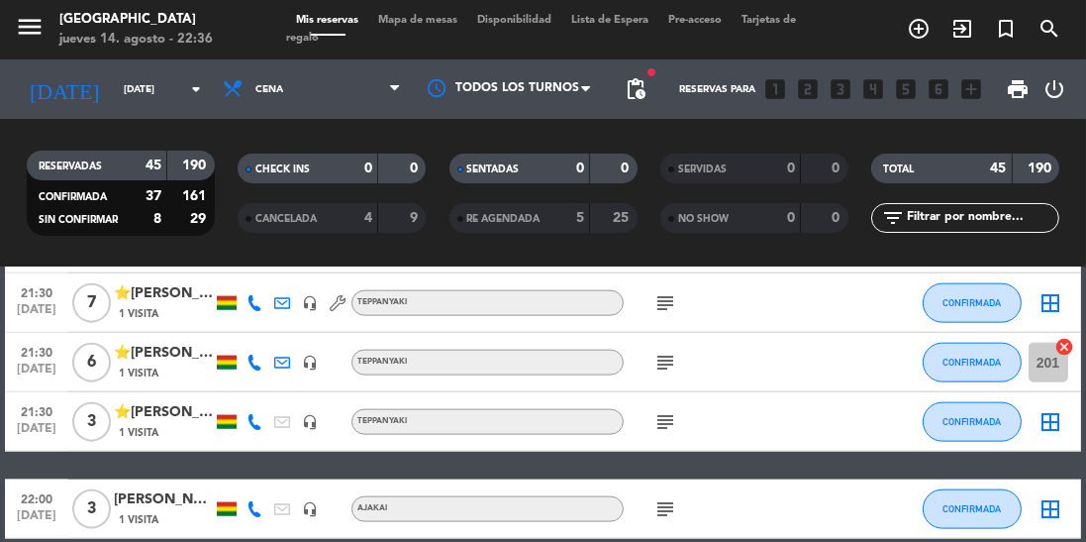
type input "lun. 11 ago."
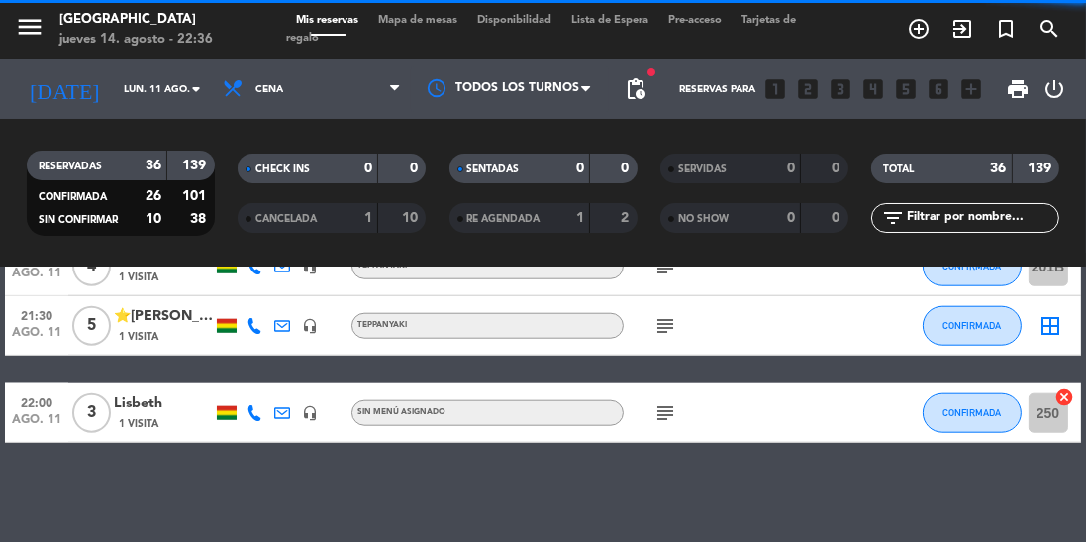
scroll to position [2097, 0]
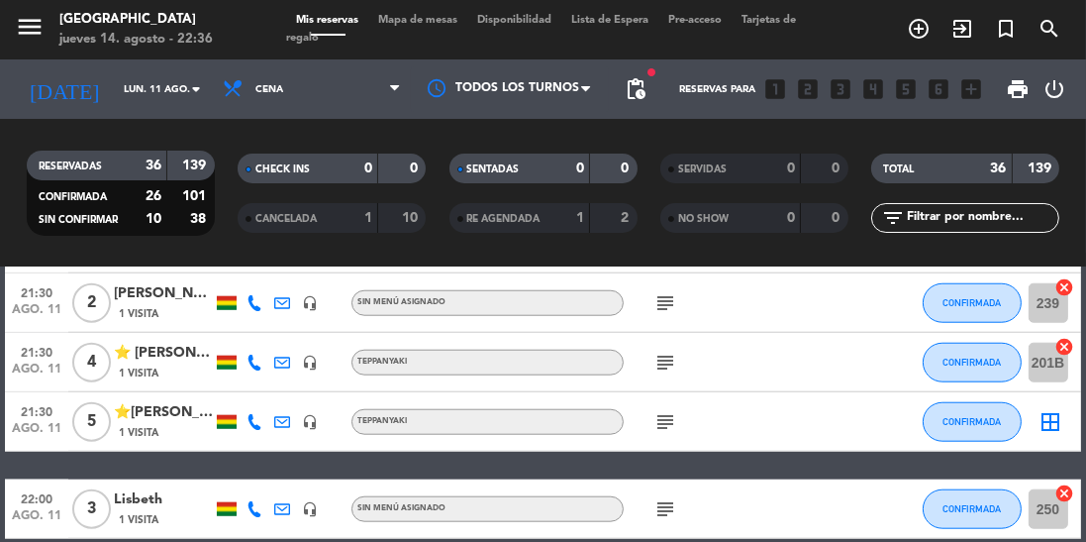
click at [662, 368] on icon "subject" at bounding box center [666, 363] width 24 height 24
click at [671, 412] on icon "subject" at bounding box center [666, 422] width 24 height 24
click at [671, 505] on icon "subject" at bounding box center [666, 509] width 24 height 24
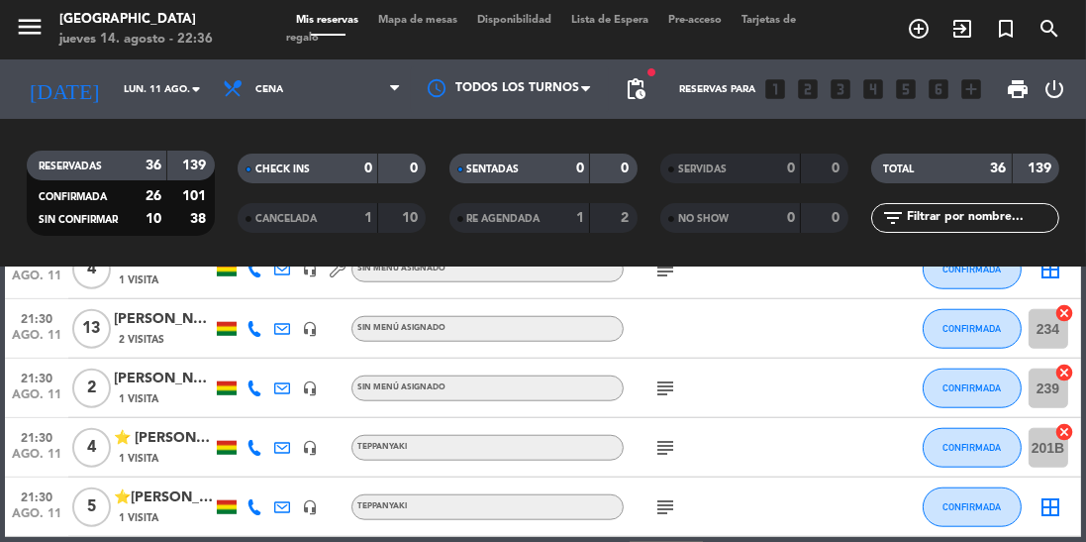
click at [670, 397] on icon "subject" at bounding box center [666, 388] width 24 height 24
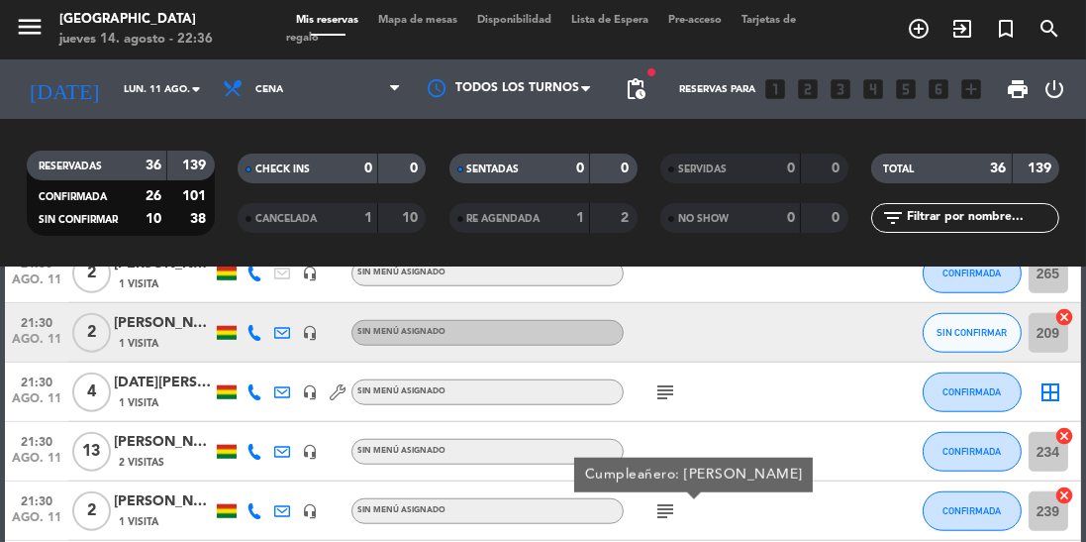
scroll to position [1883, 0]
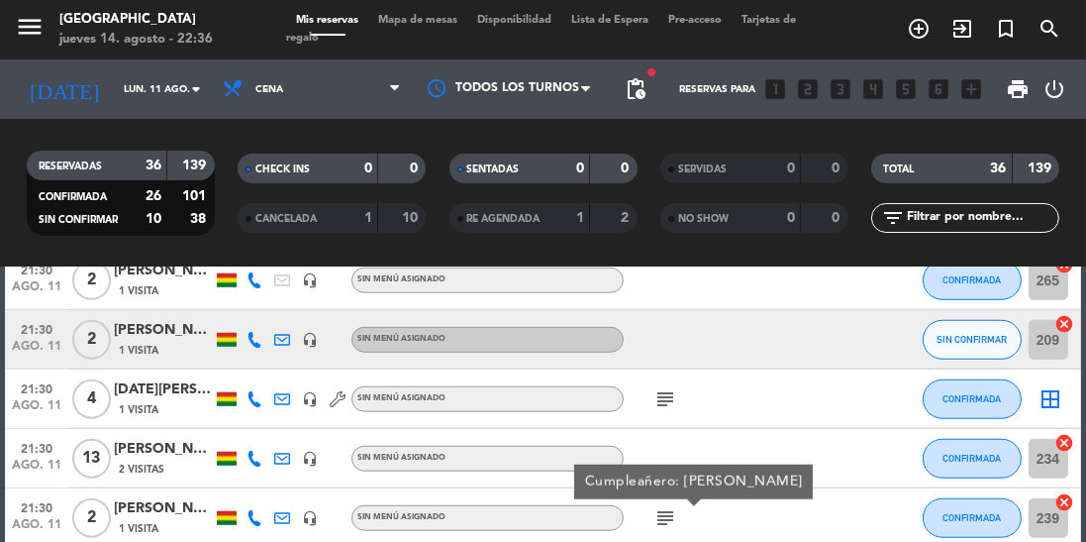
click at [668, 396] on icon "subject" at bounding box center [666, 399] width 24 height 24
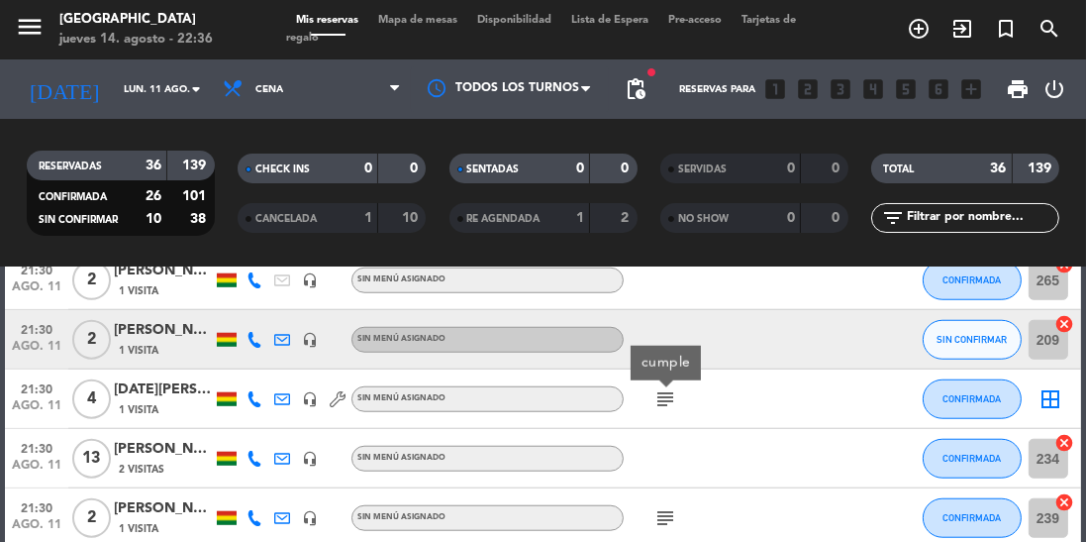
click at [155, 343] on span "1 Visita" at bounding box center [139, 351] width 40 height 16
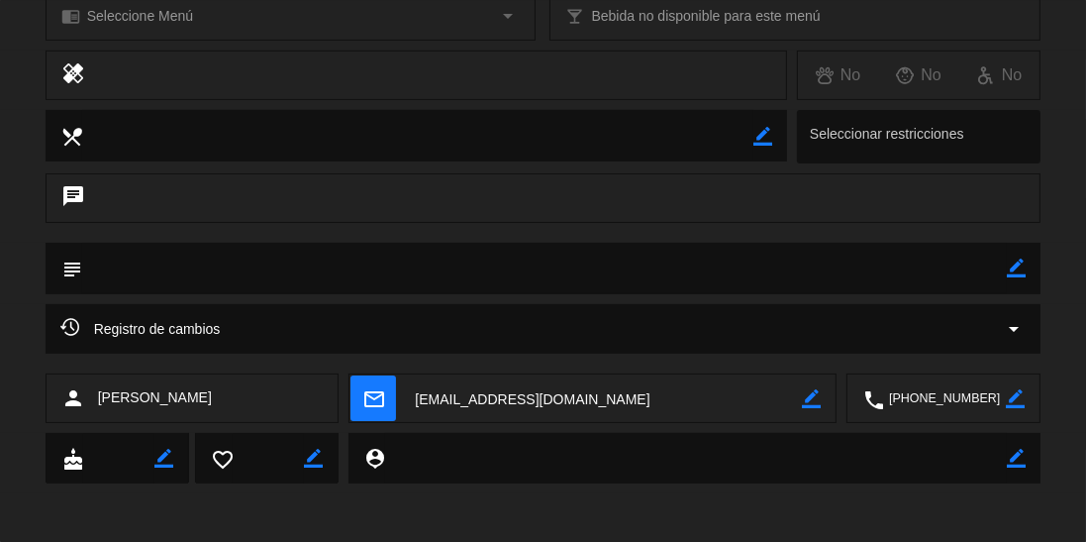
scroll to position [0, 0]
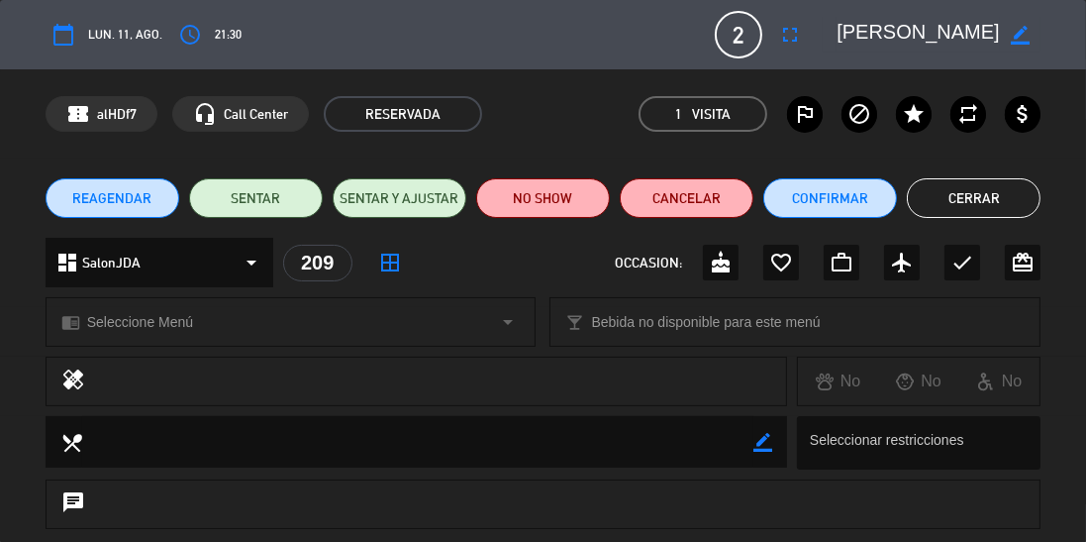
click at [670, 109] on span "1 Visita" at bounding box center [703, 114] width 129 height 36
click at [705, 112] on em "Visita" at bounding box center [711, 114] width 39 height 23
click at [709, 123] on em "Visita" at bounding box center [711, 114] width 39 height 23
